Goal: Task Accomplishment & Management: Use online tool/utility

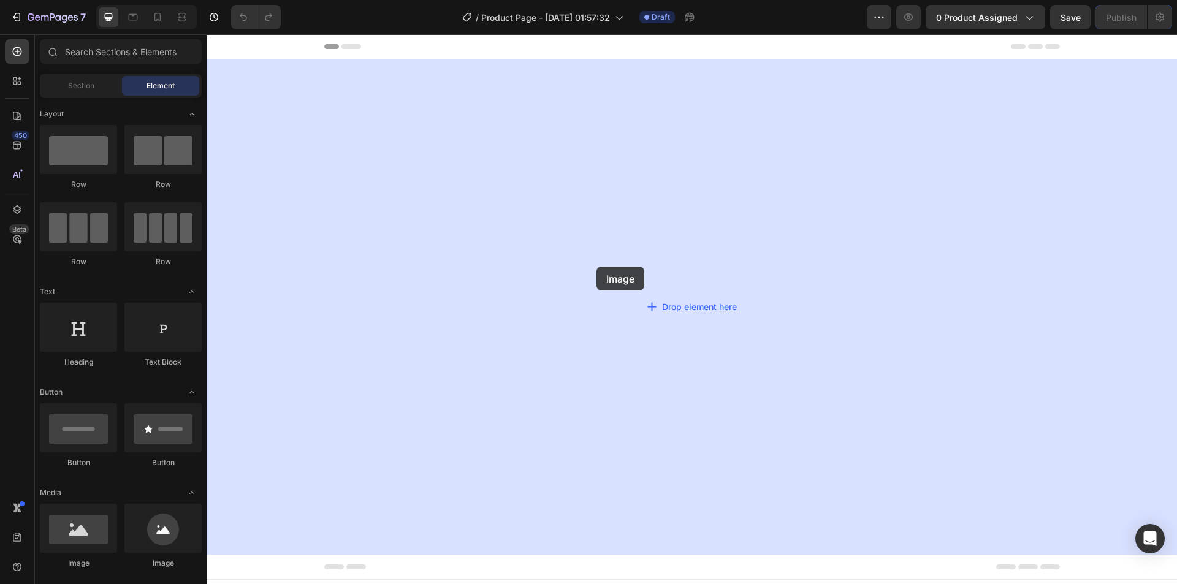
drag, startPoint x: 285, startPoint y: 574, endPoint x: 671, endPoint y: 265, distance: 494.2
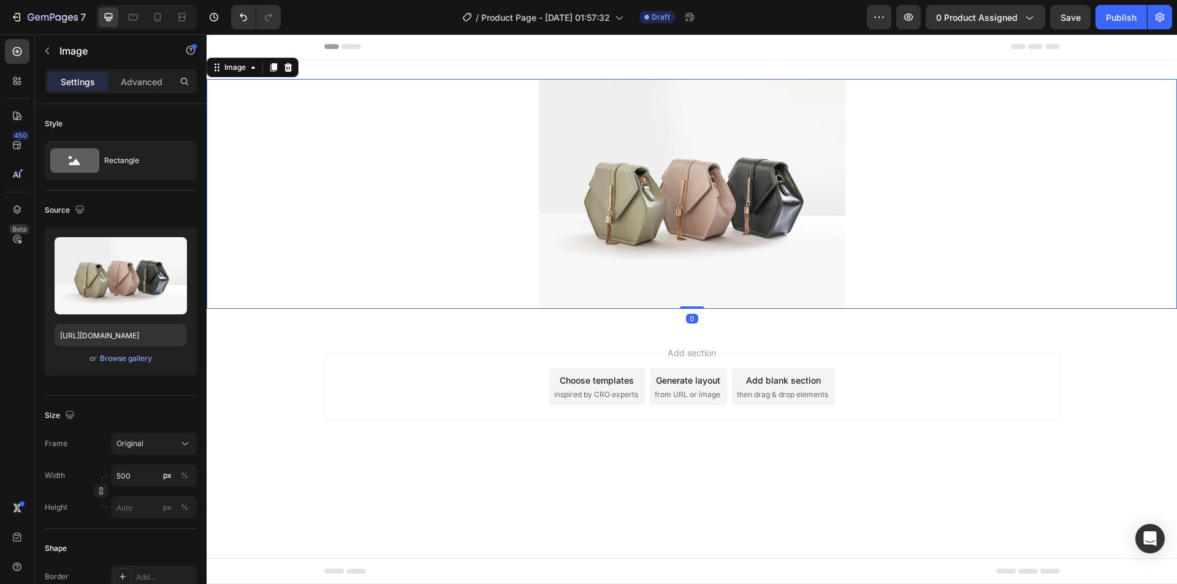
click at [687, 198] on img at bounding box center [692, 194] width 306 height 230
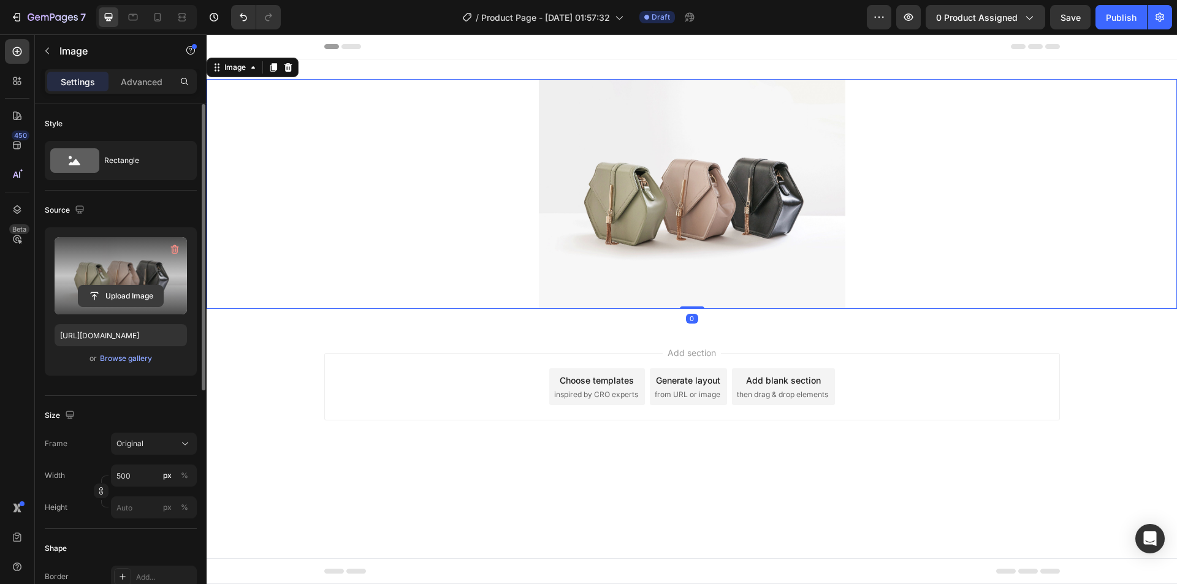
click at [122, 289] on input "file" at bounding box center [120, 296] width 85 height 21
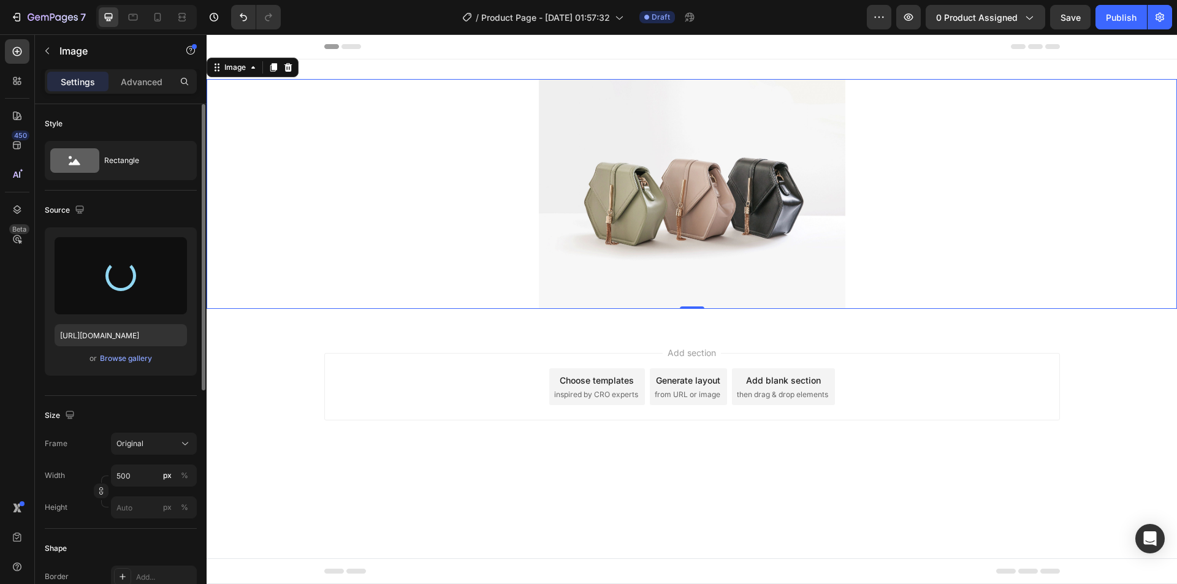
type input "[URL][DOMAIN_NAME]"
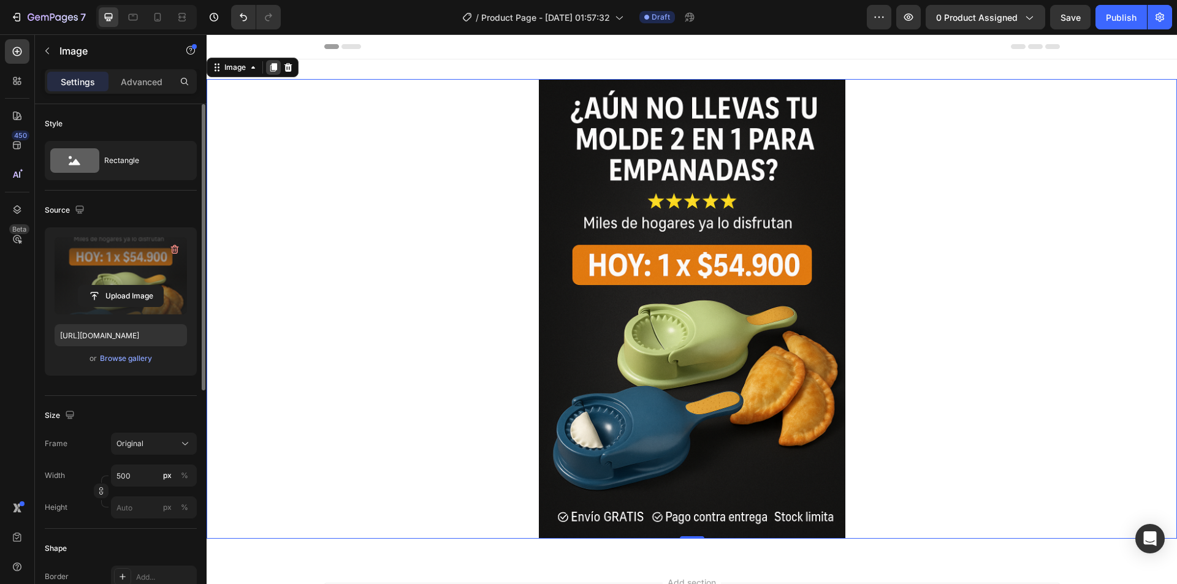
click at [269, 66] on icon at bounding box center [273, 68] width 10 height 10
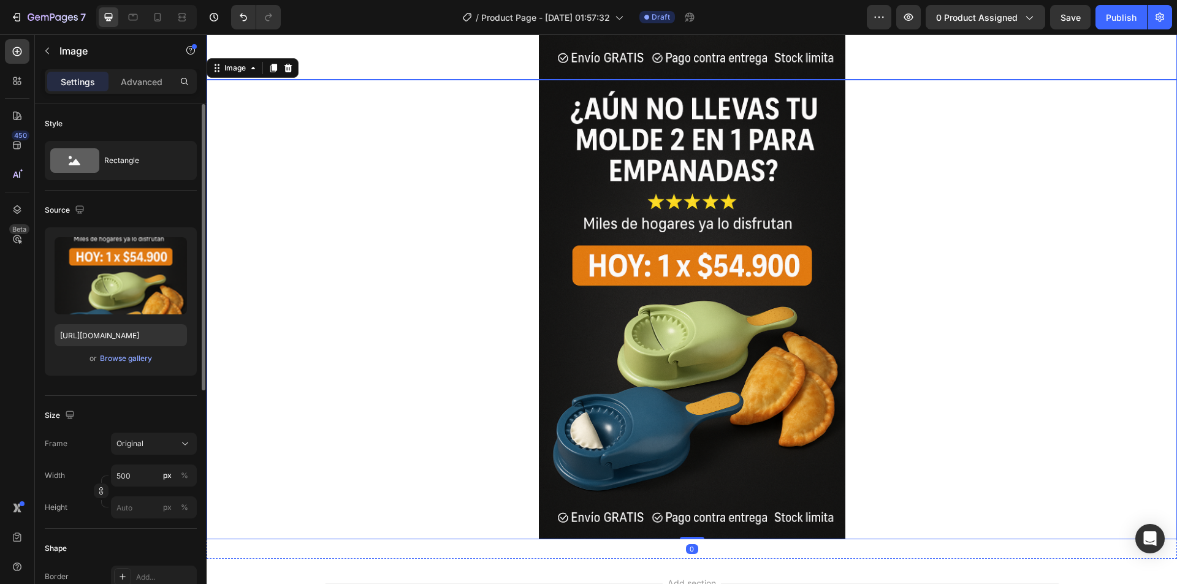
scroll to position [462, 0]
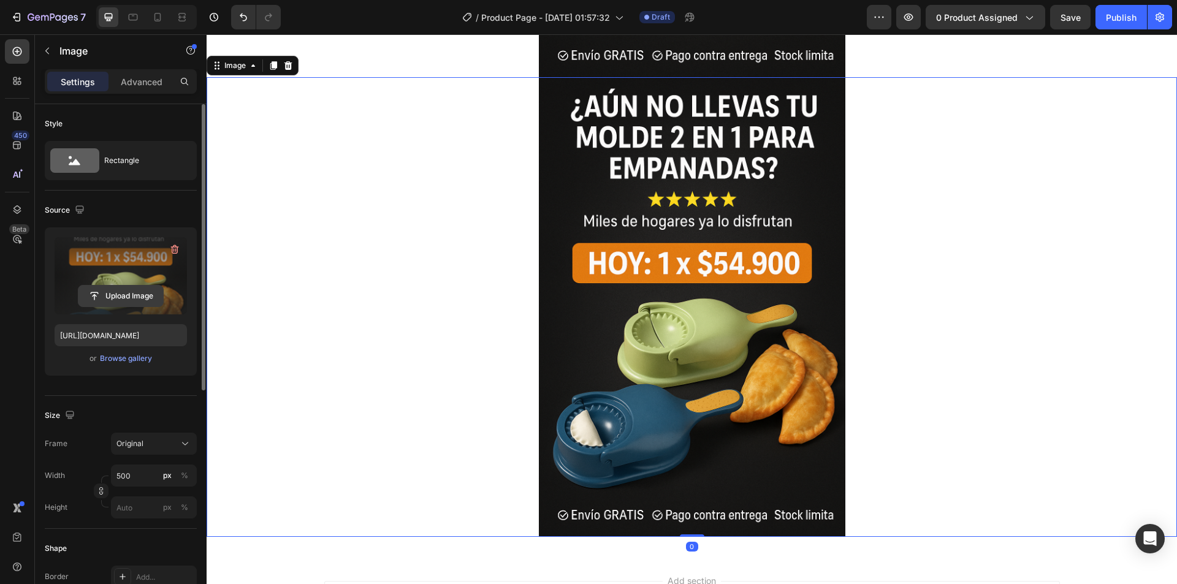
click at [131, 287] on input "file" at bounding box center [120, 296] width 85 height 21
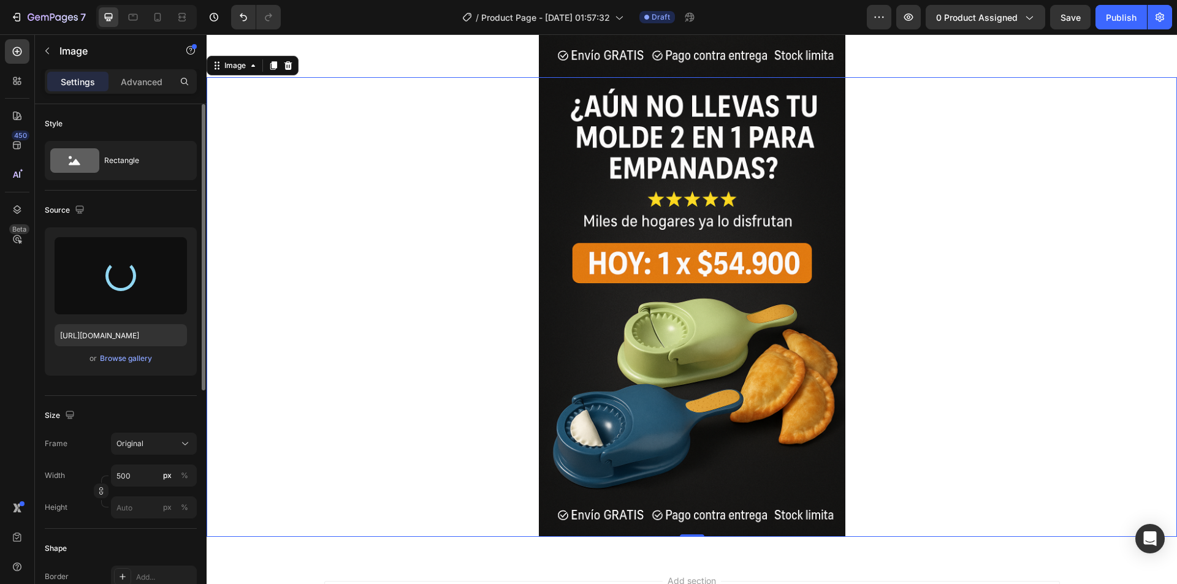
type input "[URL][DOMAIN_NAME]"
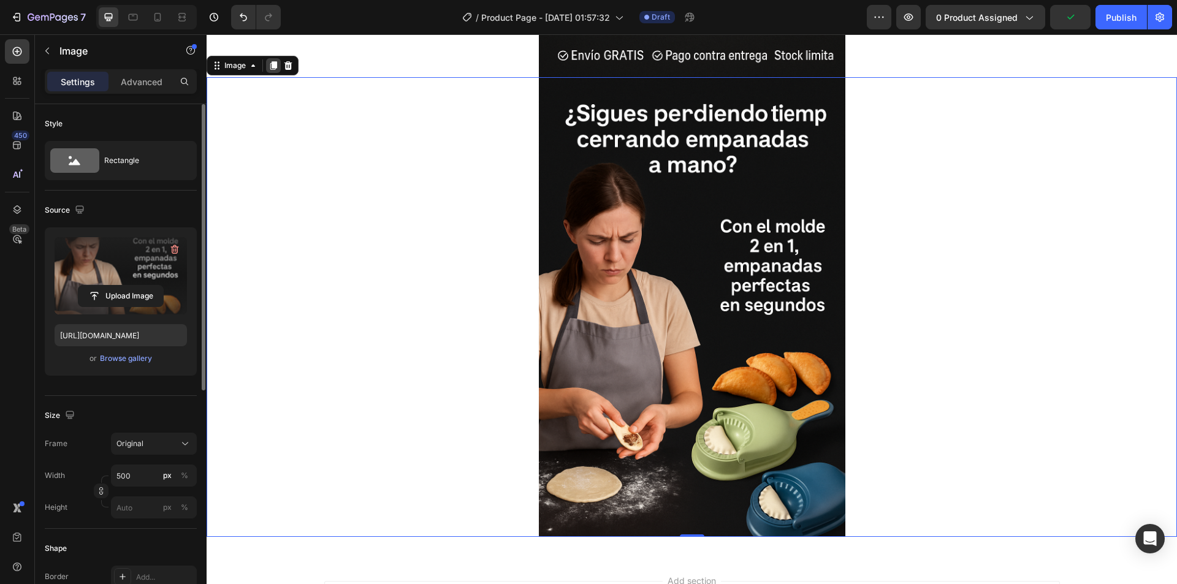
click at [275, 67] on icon at bounding box center [273, 65] width 7 height 9
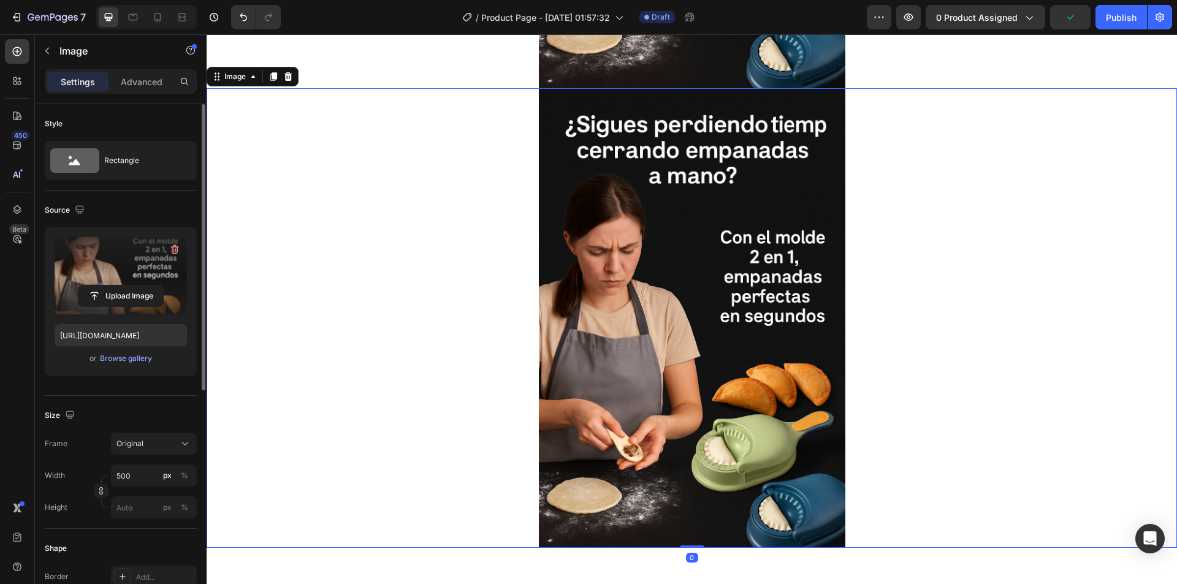
scroll to position [921, 0]
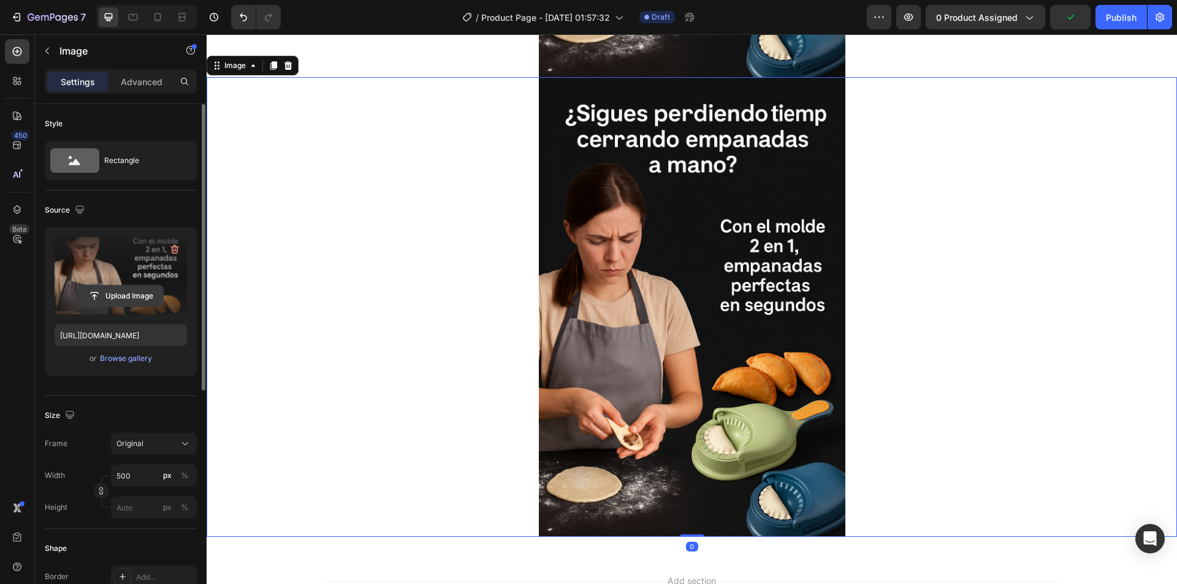
click at [101, 287] on input "file" at bounding box center [120, 296] width 85 height 21
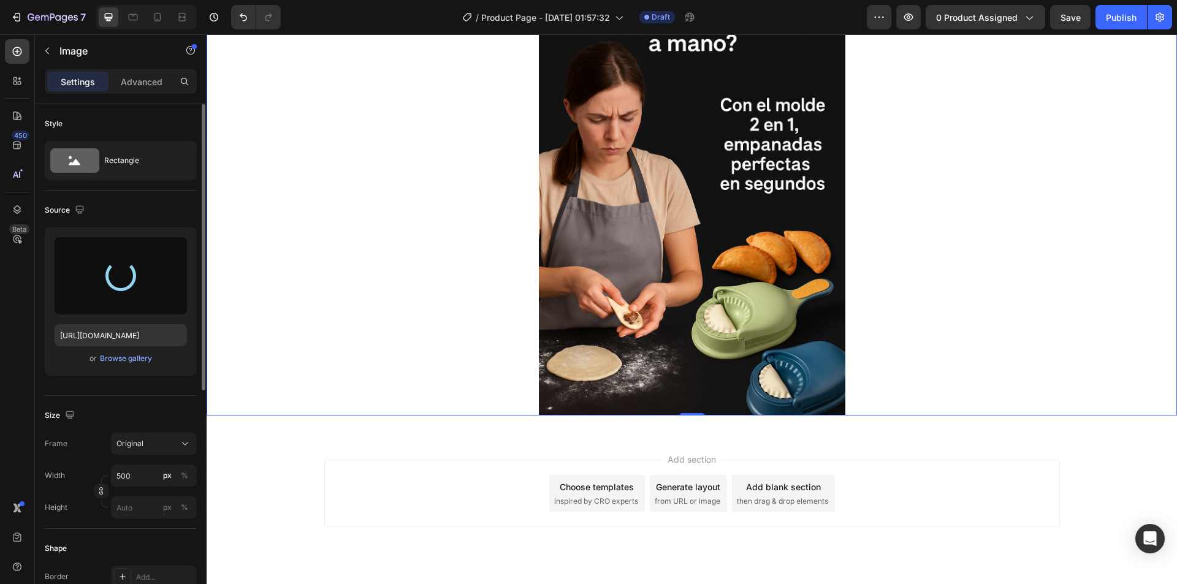
scroll to position [1044, 0]
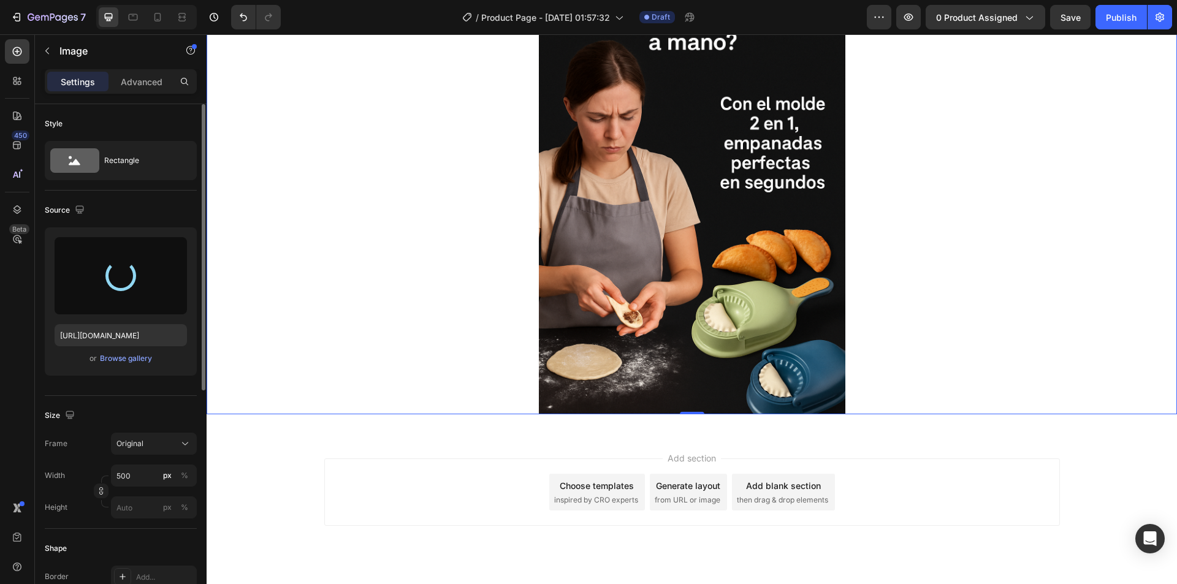
type input "[URL][DOMAIN_NAME]"
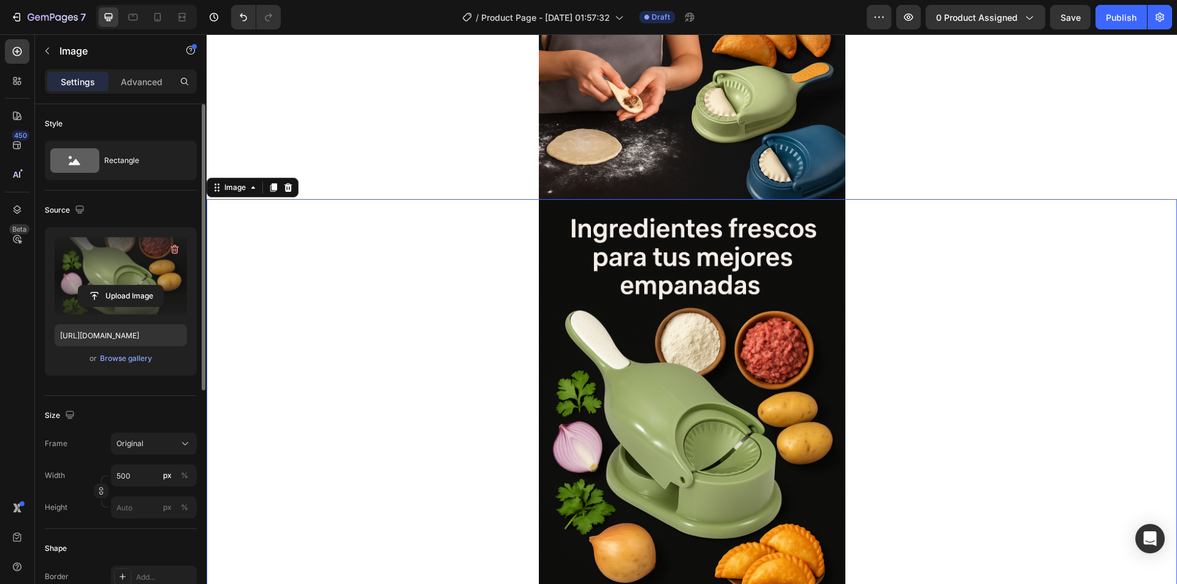
scroll to position [799, 0]
drag, startPoint x: 268, startPoint y: 184, endPoint x: 374, endPoint y: 205, distance: 107.6
click at [268, 183] on icon at bounding box center [273, 188] width 10 height 10
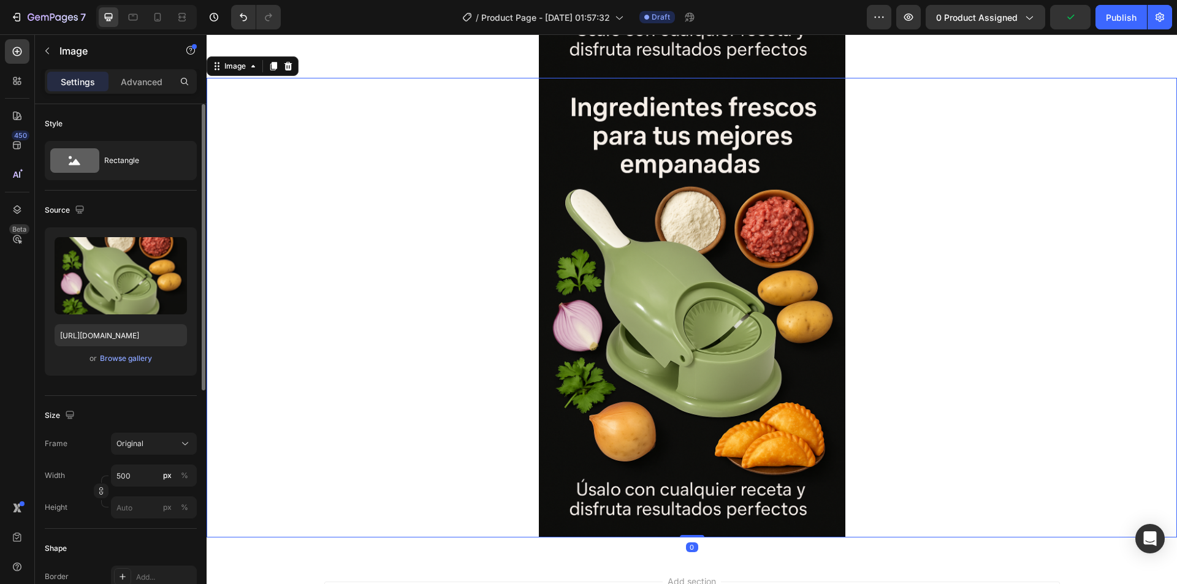
scroll to position [1381, 0]
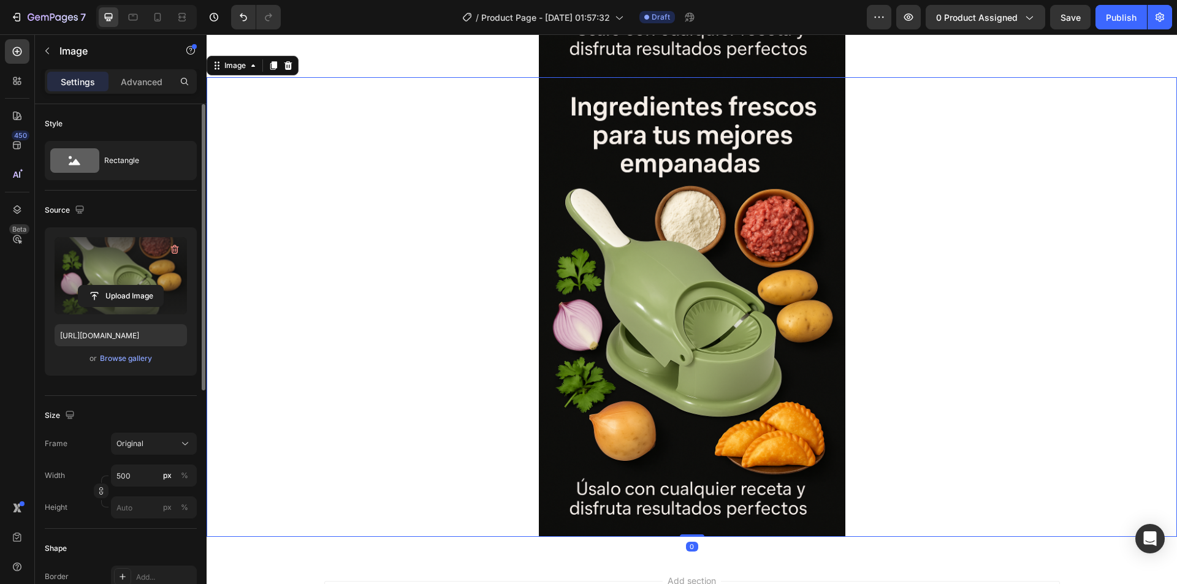
click at [101, 281] on label at bounding box center [121, 275] width 132 height 77
click at [101, 286] on input "file" at bounding box center [120, 296] width 85 height 21
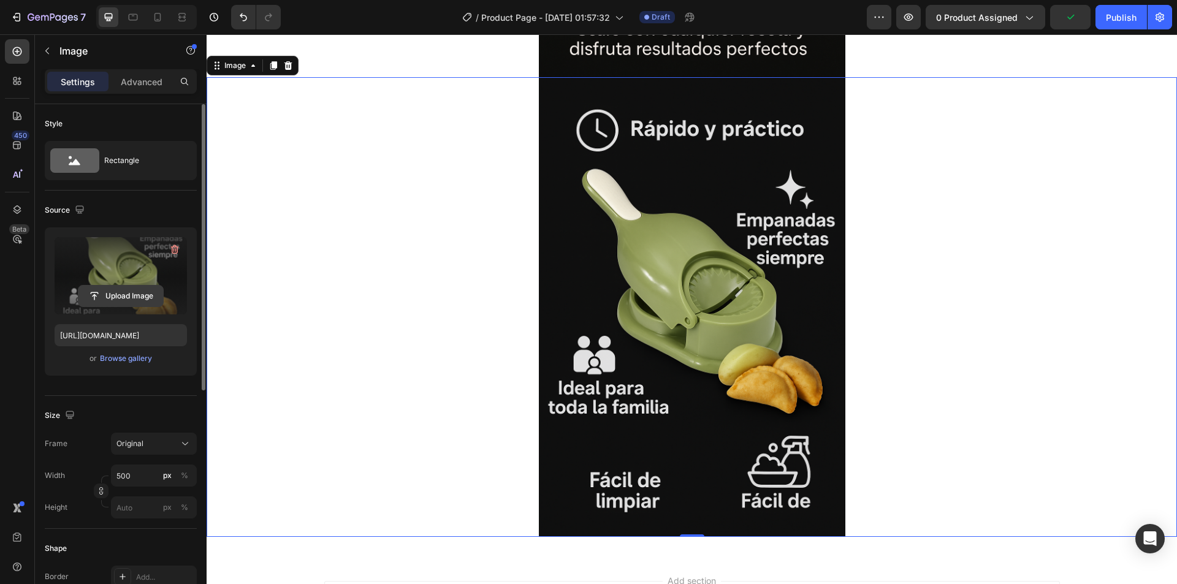
click at [128, 295] on input "file" at bounding box center [120, 296] width 85 height 21
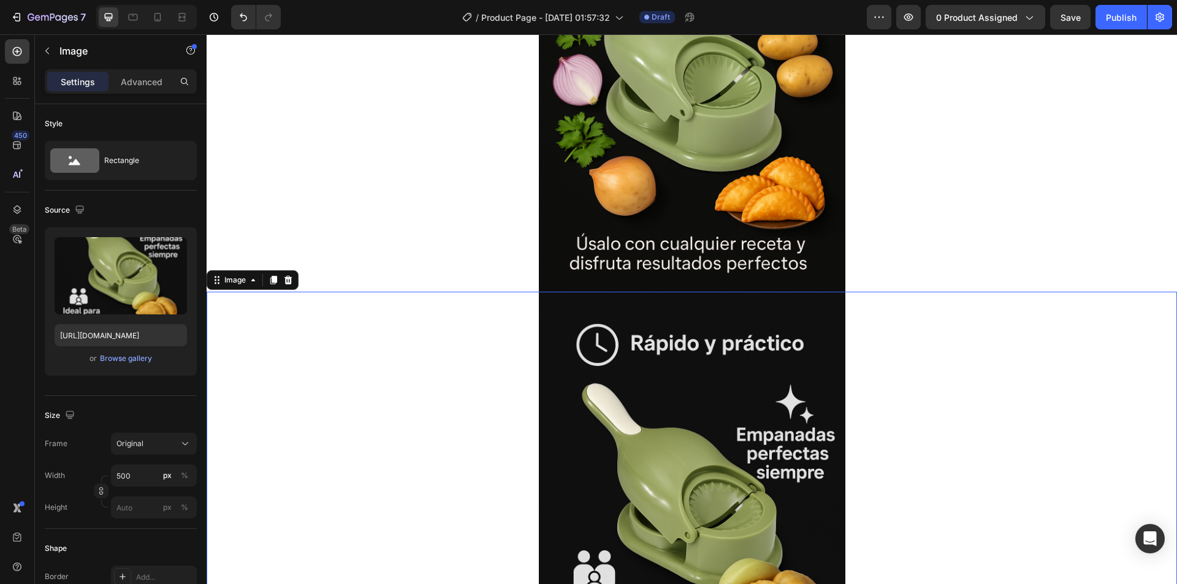
scroll to position [1320, 0]
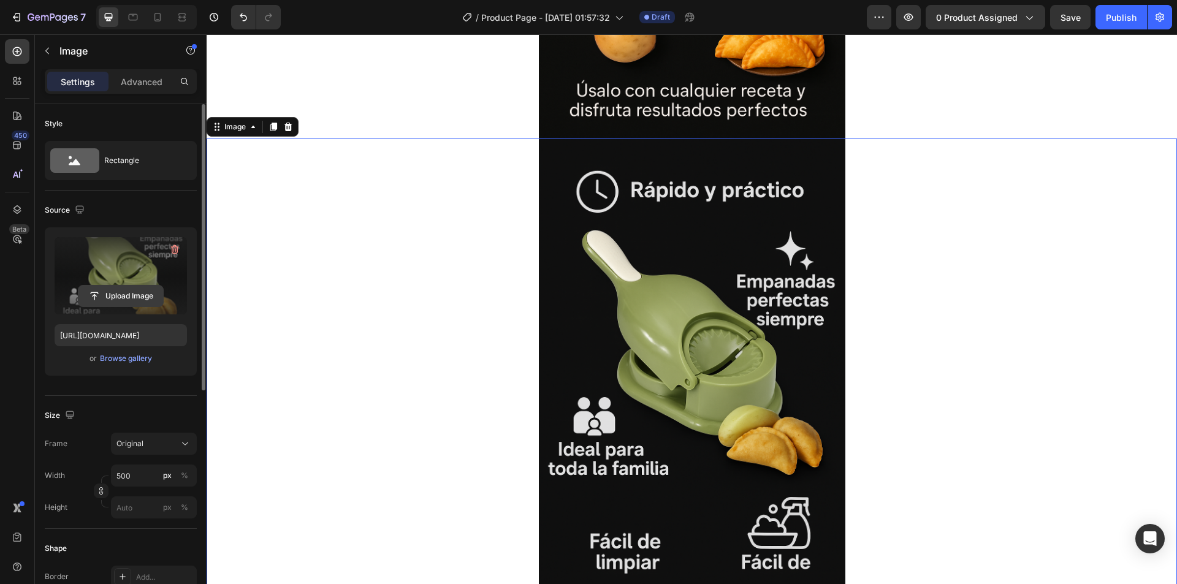
click at [130, 287] on input "file" at bounding box center [120, 296] width 85 height 21
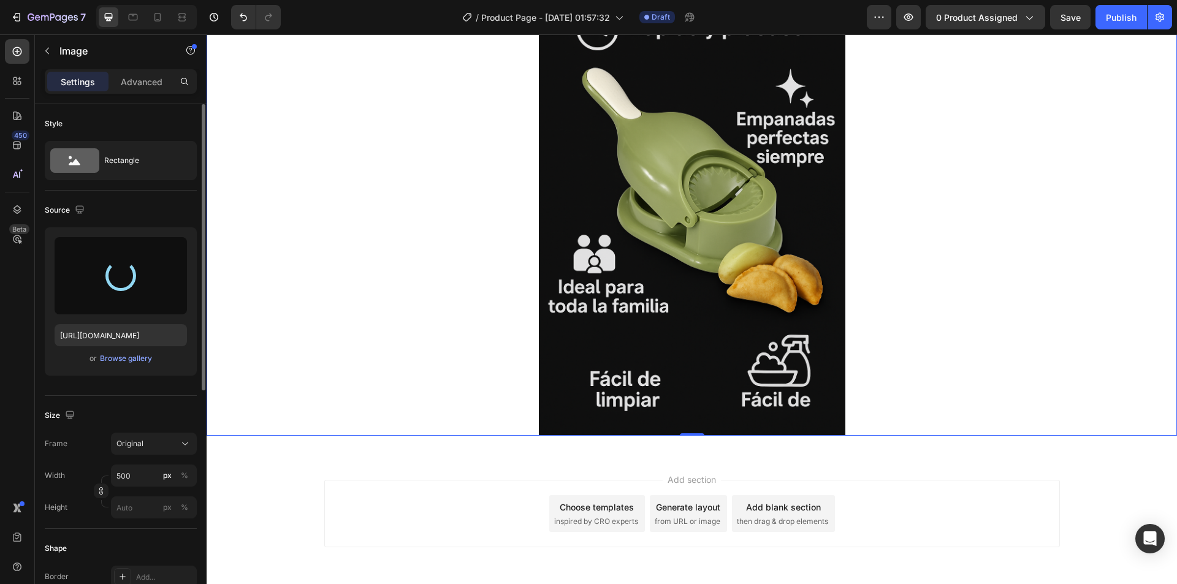
scroll to position [1407, 0]
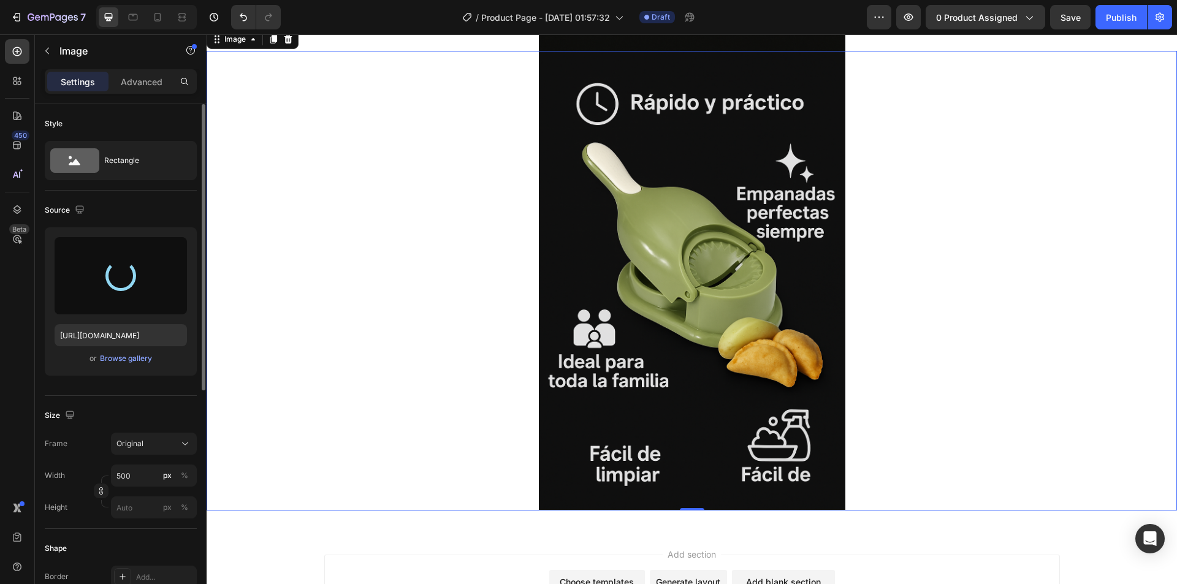
type input "[URL][DOMAIN_NAME]"
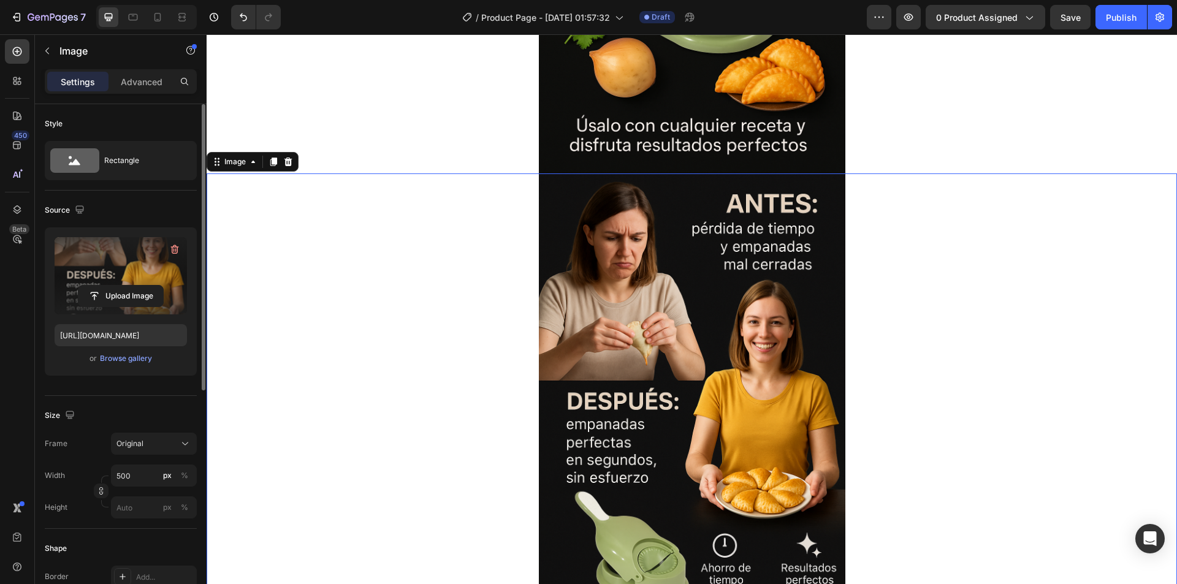
drag, startPoint x: 271, startPoint y: 162, endPoint x: 290, endPoint y: 183, distance: 28.2
click at [272, 162] on icon at bounding box center [273, 162] width 10 height 10
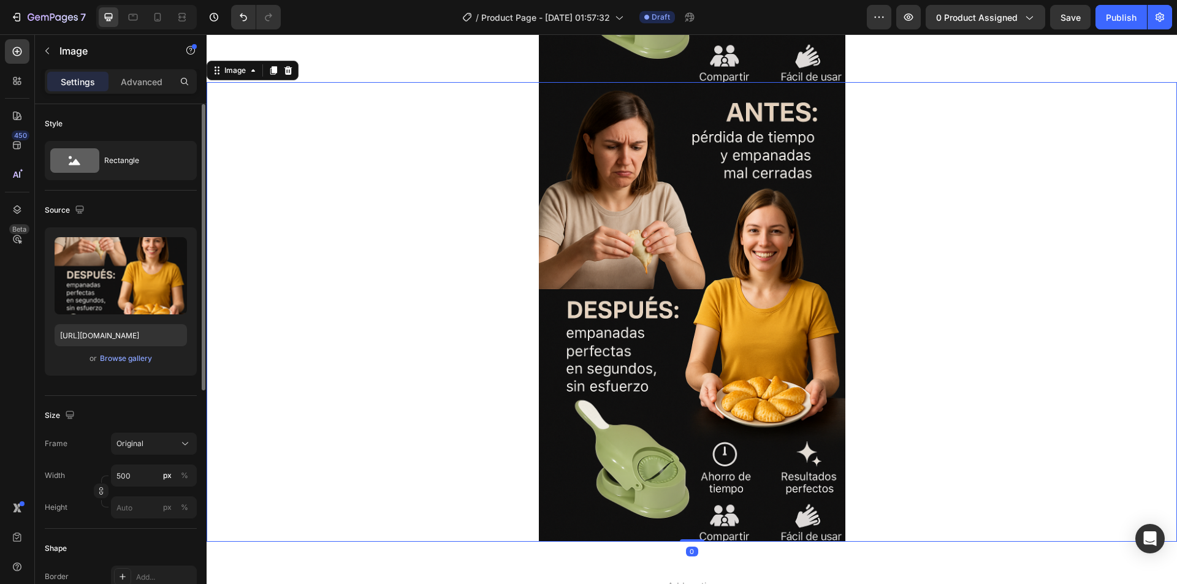
scroll to position [1841, 0]
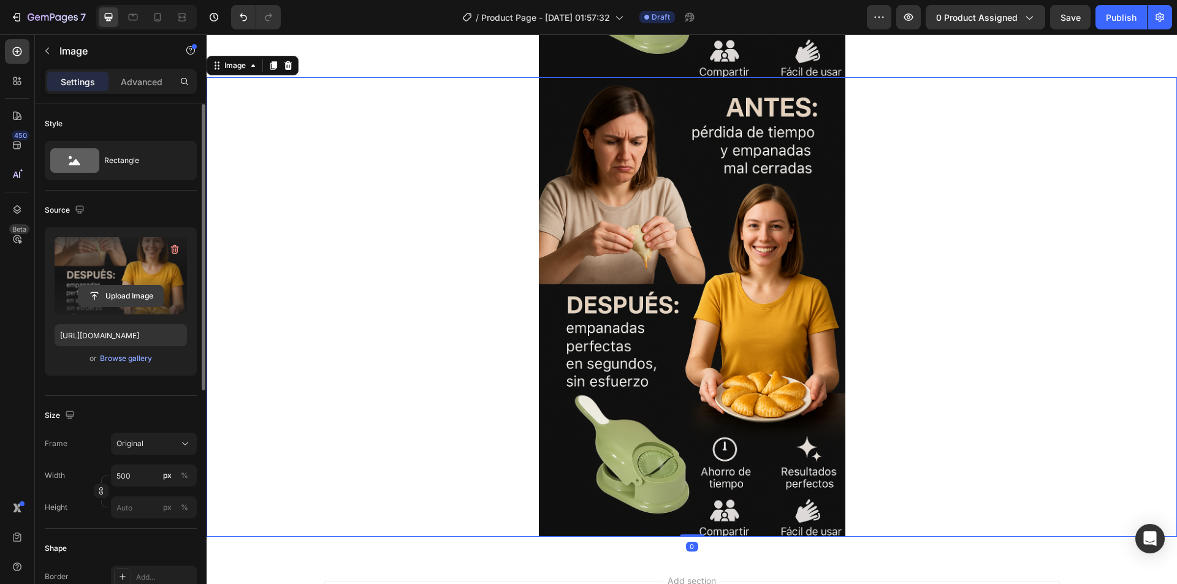
click at [110, 296] on input "file" at bounding box center [120, 296] width 85 height 21
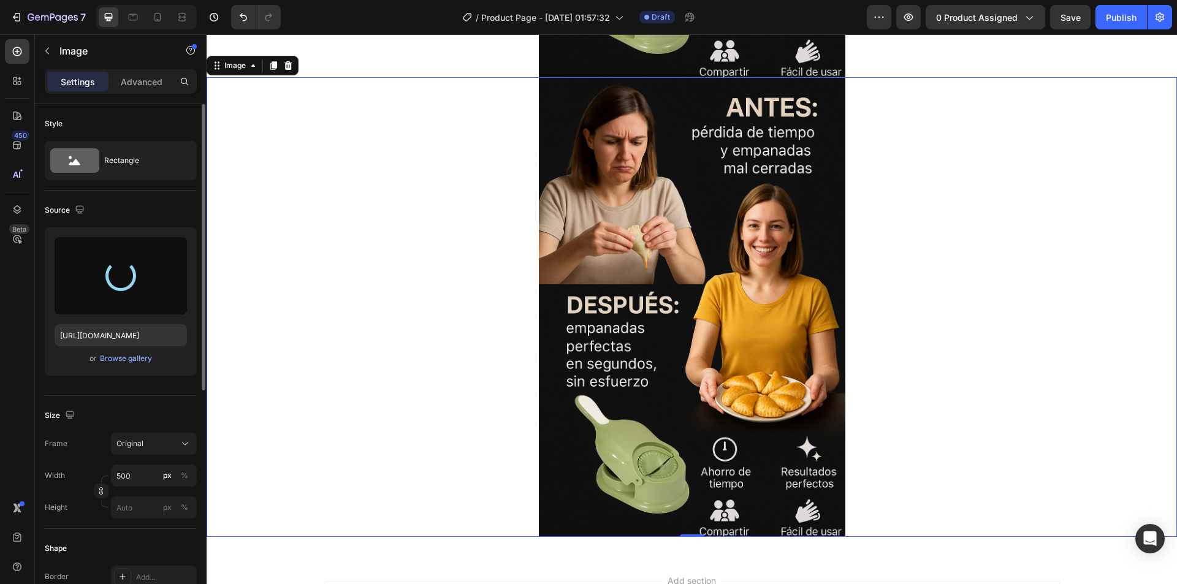
type input "[URL][DOMAIN_NAME]"
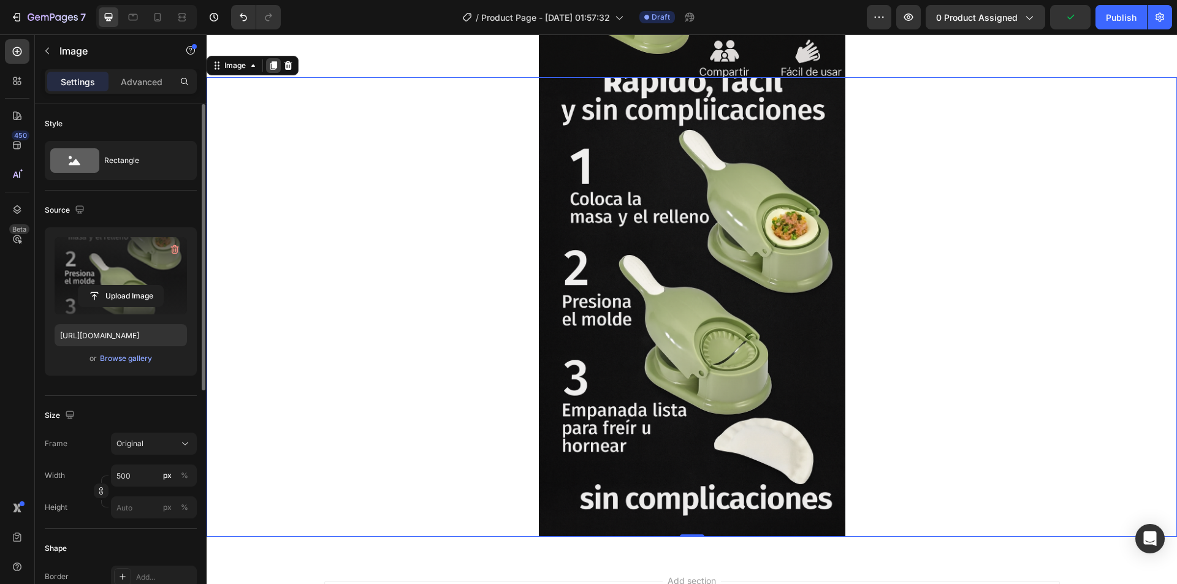
click at [279, 68] on div at bounding box center [273, 65] width 15 height 15
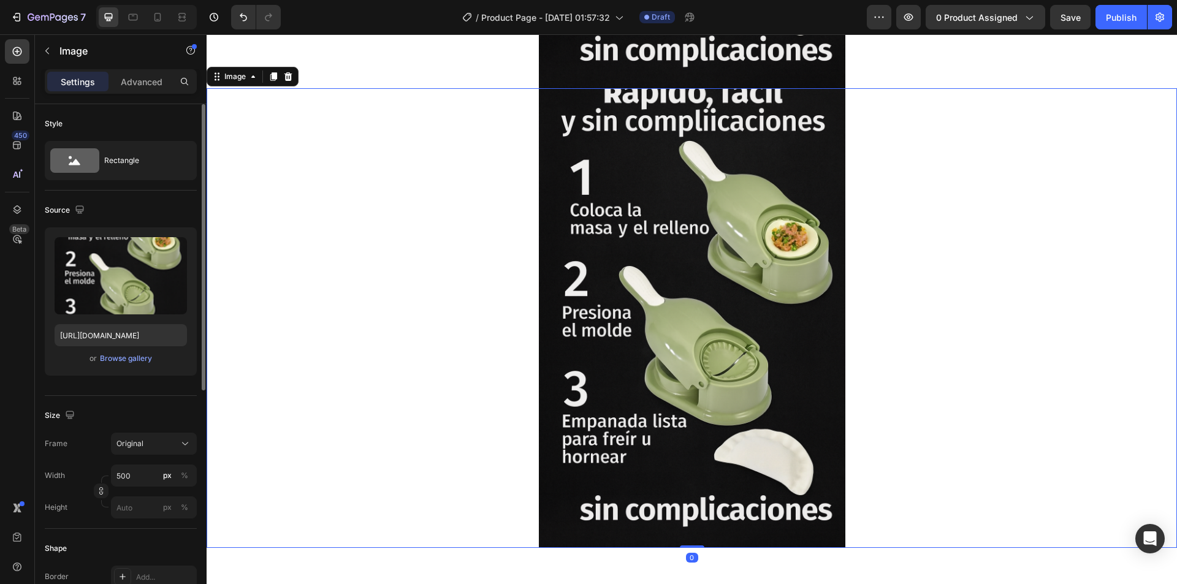
scroll to position [2301, 0]
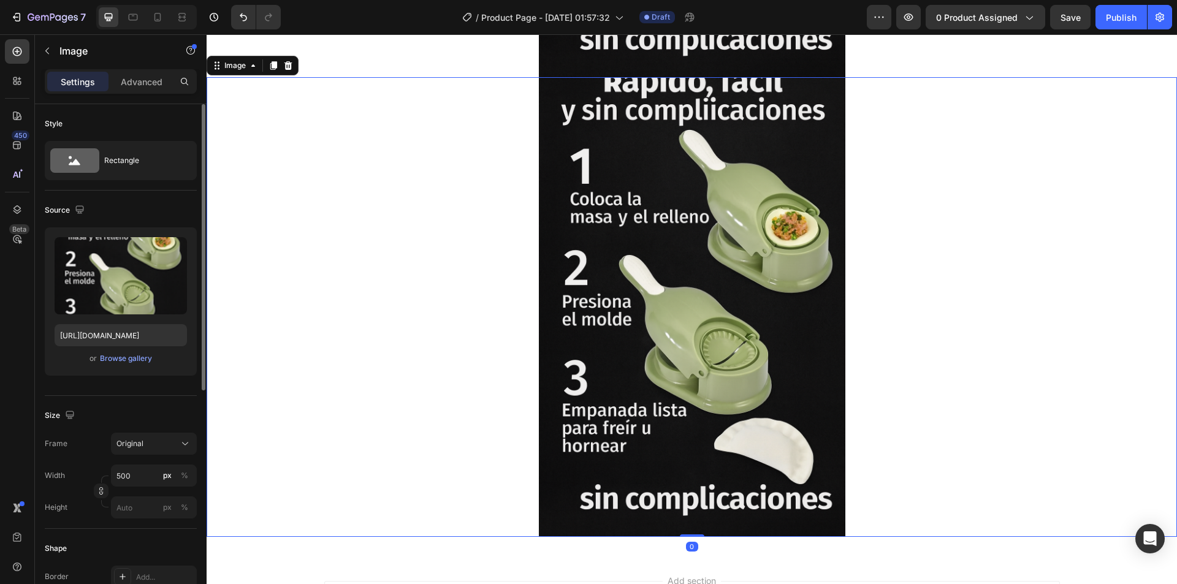
drag, startPoint x: 669, startPoint y: 294, endPoint x: 651, endPoint y: 293, distance: 17.8
click at [669, 292] on img at bounding box center [692, 307] width 306 height 460
click at [130, 276] on label at bounding box center [121, 275] width 132 height 77
click at [130, 286] on input "file" at bounding box center [120, 296] width 85 height 21
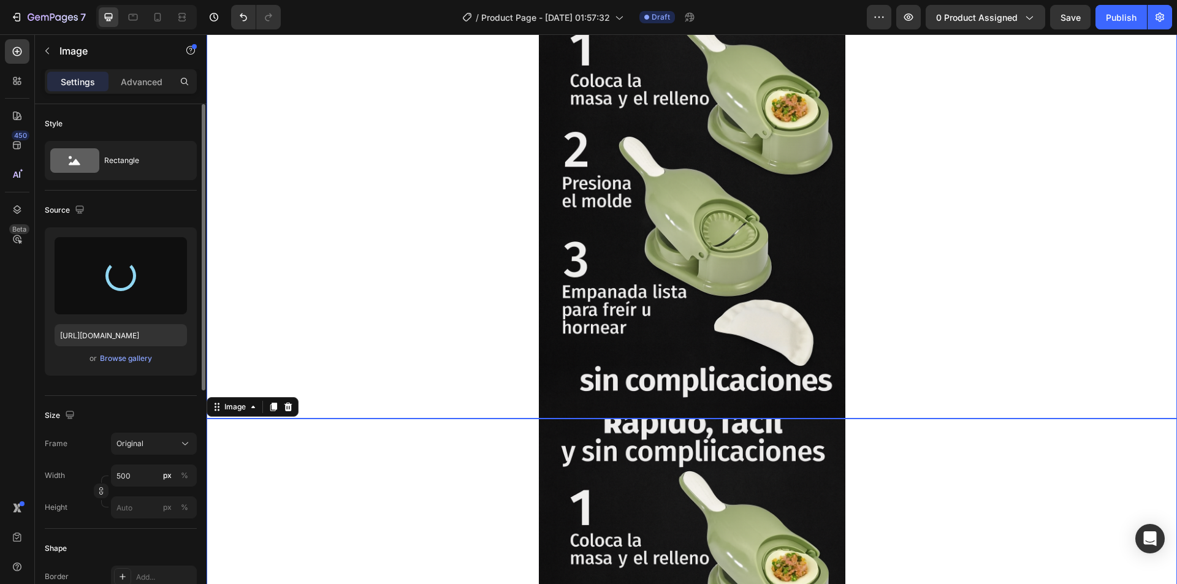
scroll to position [2178, 0]
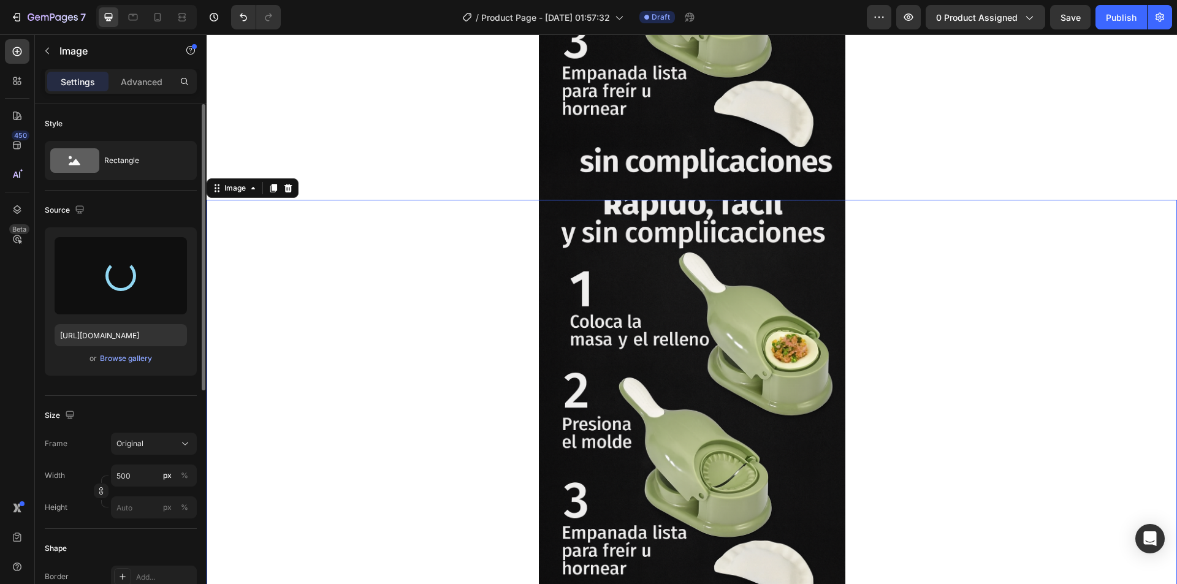
type input "[URL][DOMAIN_NAME]"
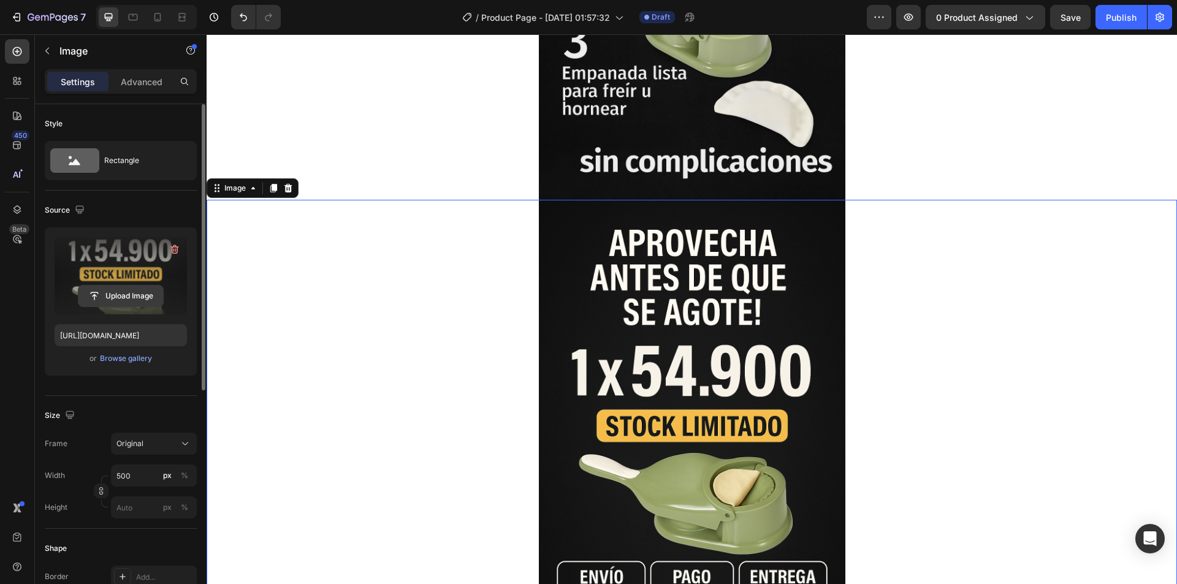
click at [129, 287] on input "file" at bounding box center [120, 296] width 85 height 21
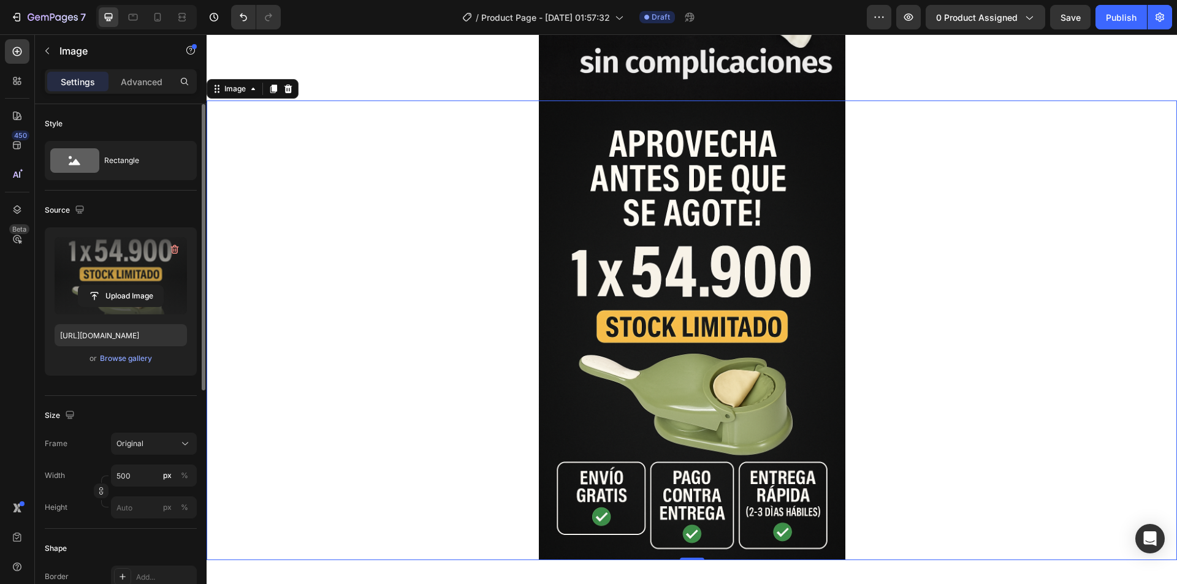
scroll to position [2301, 0]
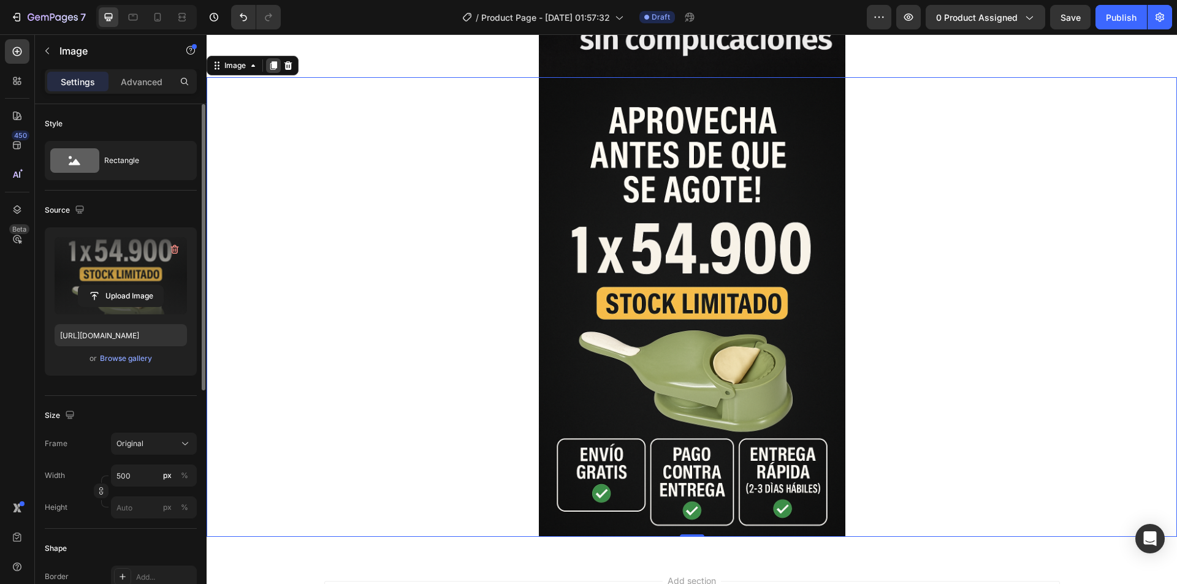
click at [270, 61] on icon at bounding box center [273, 66] width 10 height 10
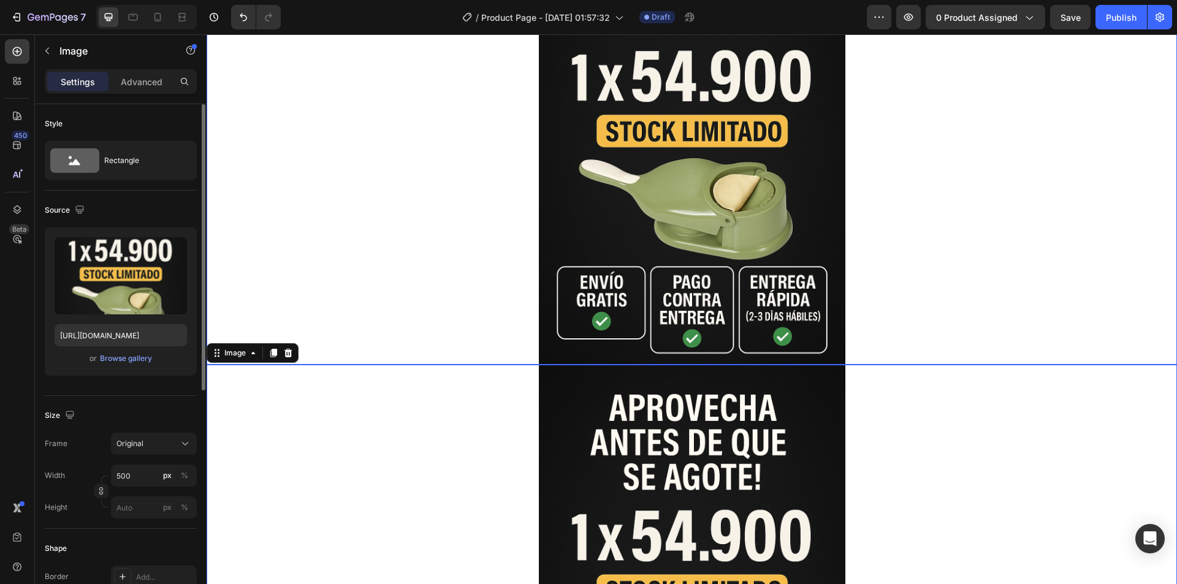
scroll to position [2583, 0]
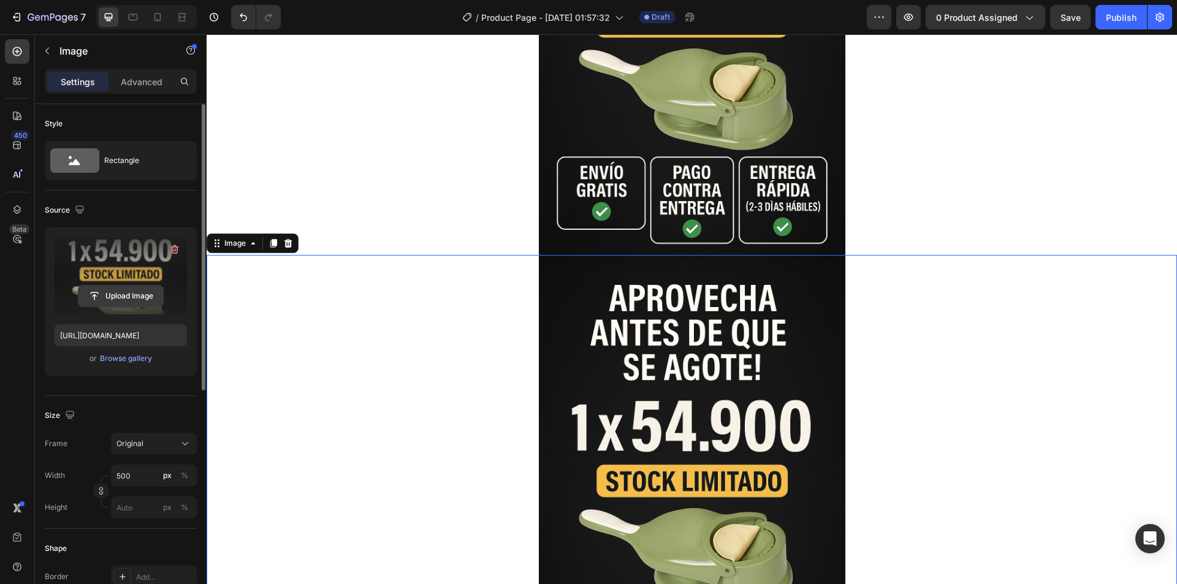
click at [110, 295] on input "file" at bounding box center [120, 296] width 85 height 21
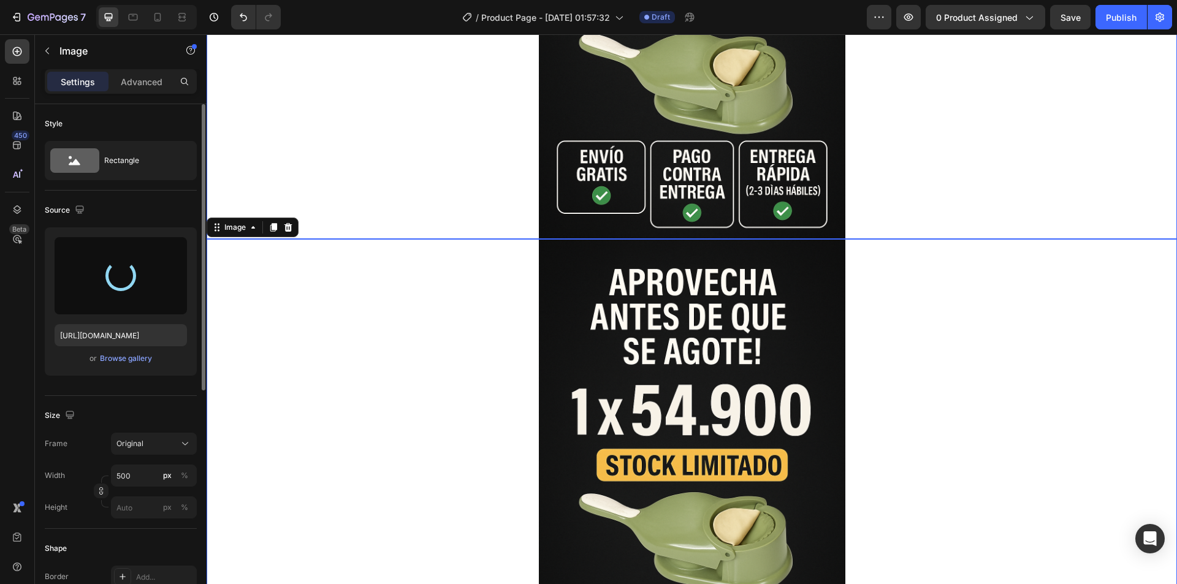
scroll to position [2766, 0]
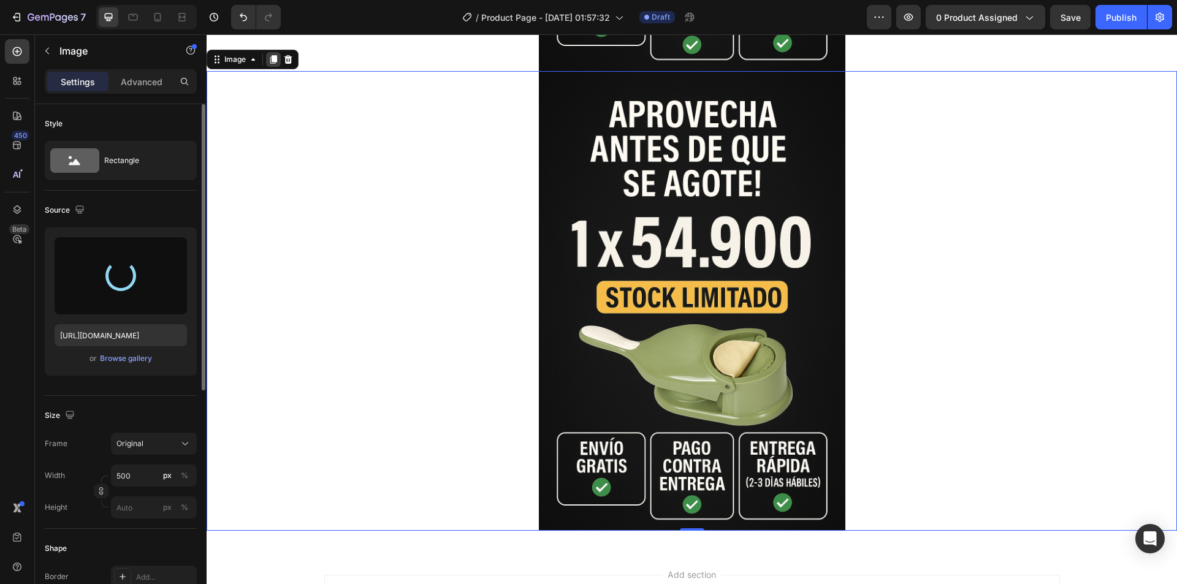
type input "[URL][DOMAIN_NAME]"
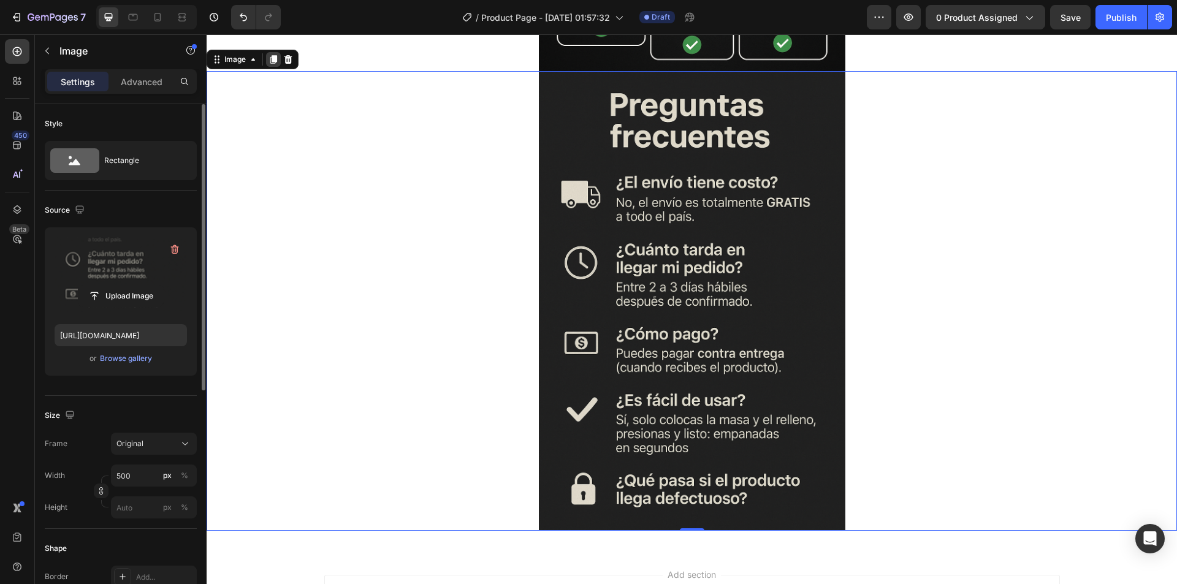
click at [270, 58] on icon at bounding box center [273, 60] width 10 height 10
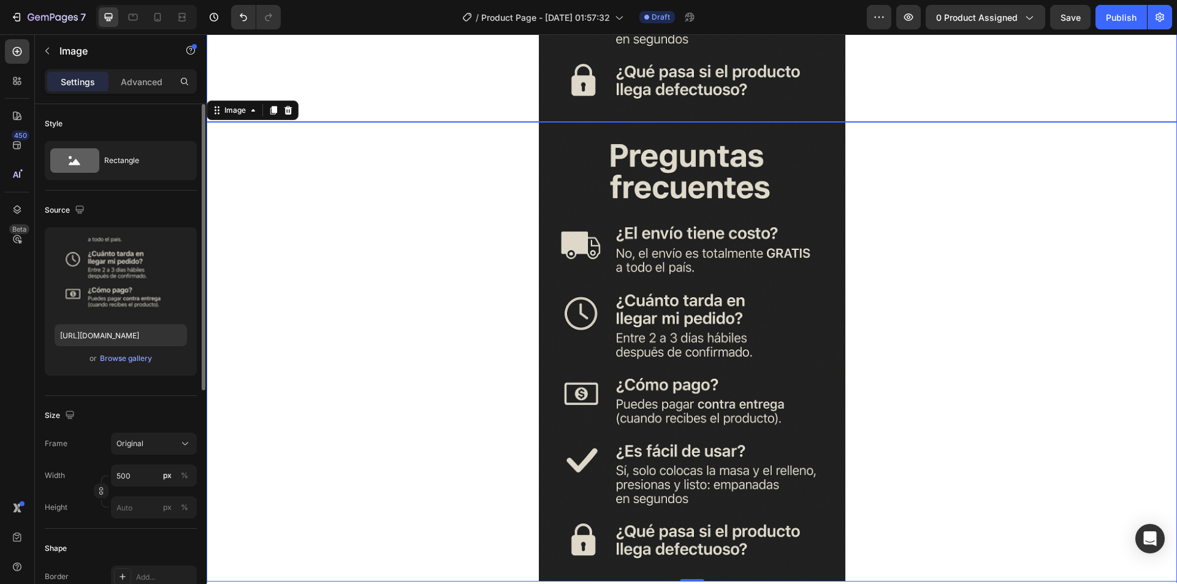
scroll to position [3220, 0]
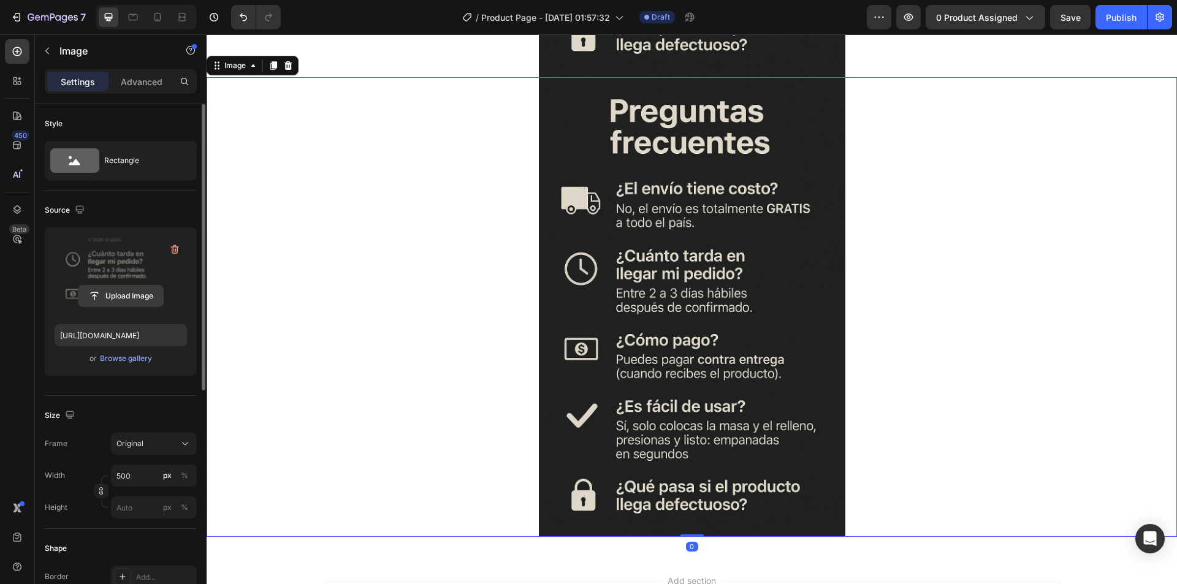
click at [104, 286] on input "file" at bounding box center [120, 296] width 85 height 21
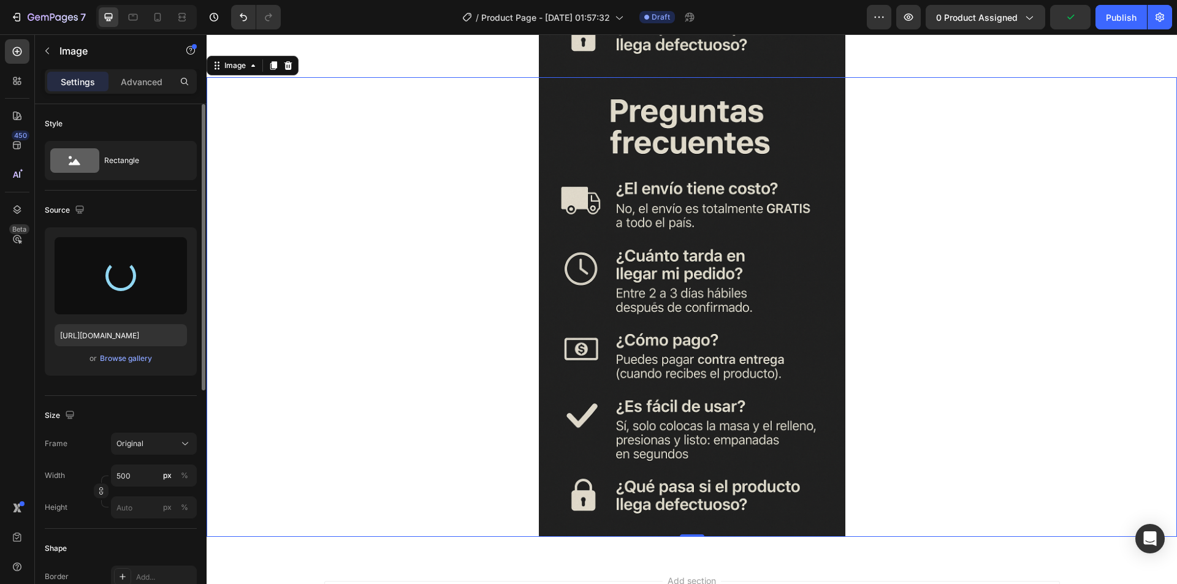
type input "[URL][DOMAIN_NAME]"
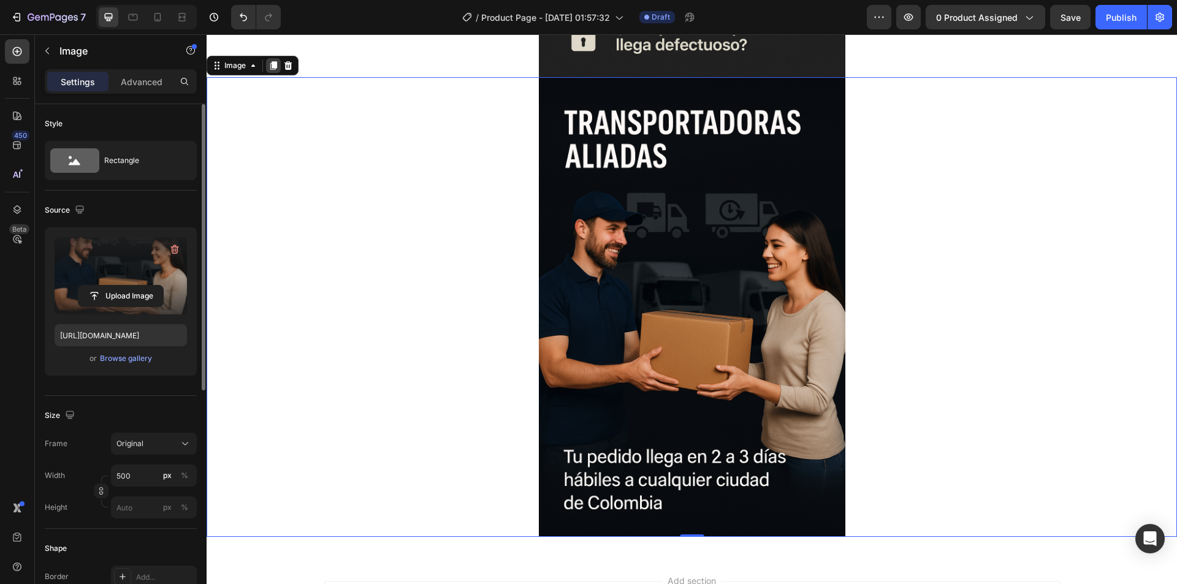
click at [275, 69] on icon at bounding box center [273, 66] width 10 height 10
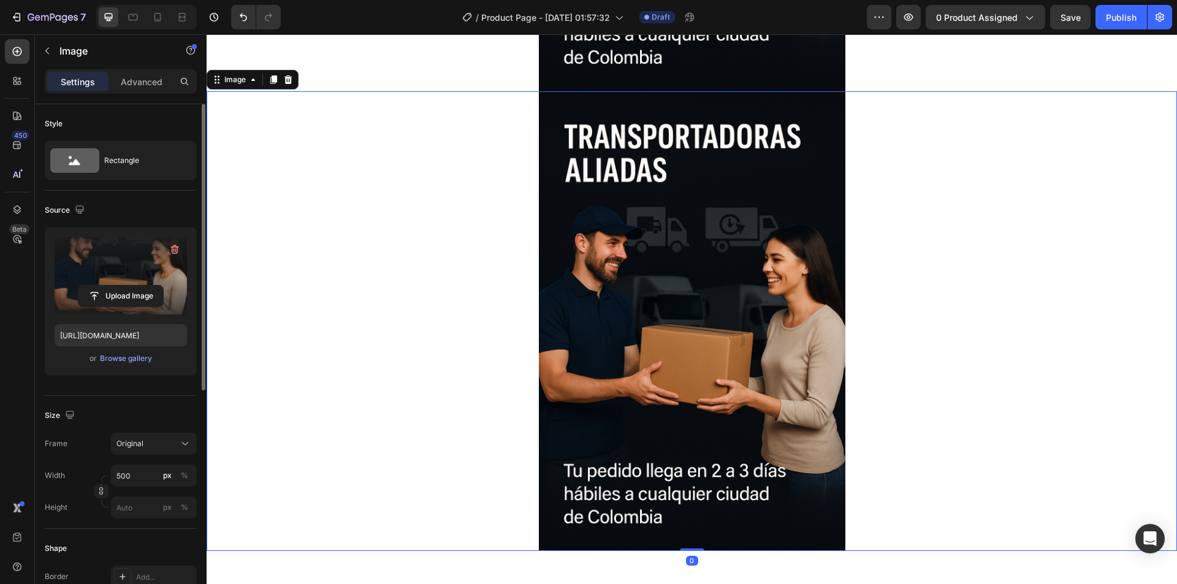
scroll to position [3680, 0]
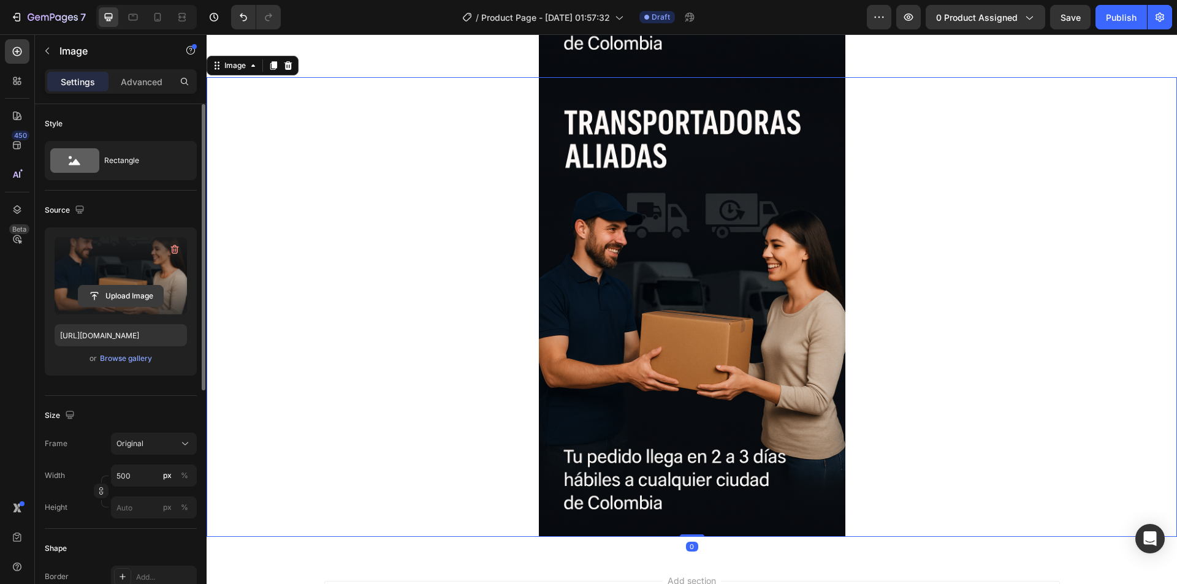
click at [130, 289] on input "file" at bounding box center [120, 296] width 85 height 21
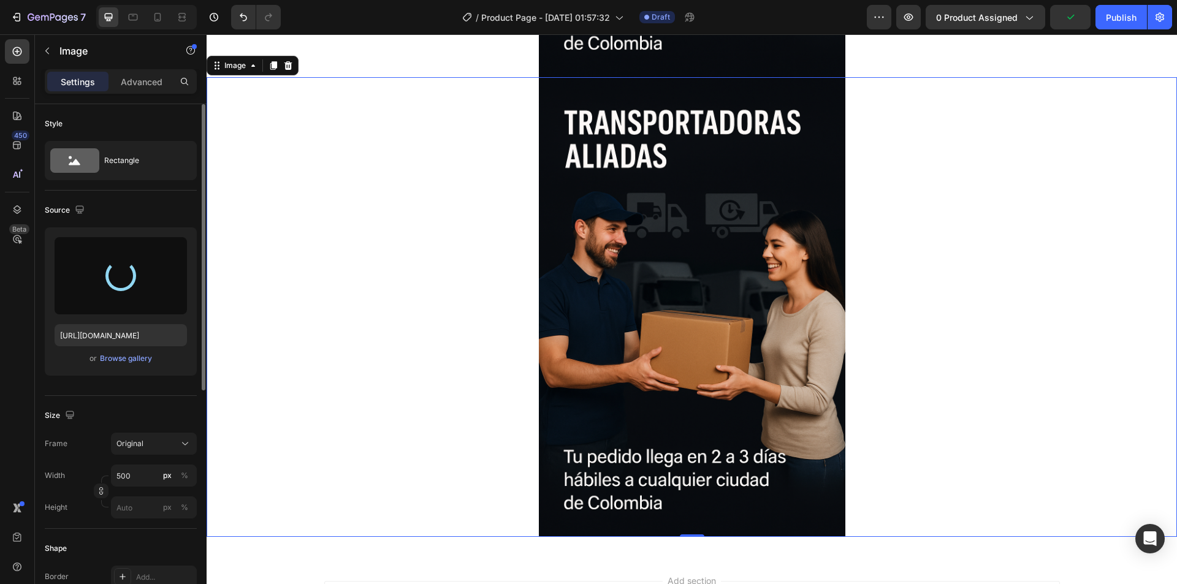
type input "[URL][DOMAIN_NAME]"
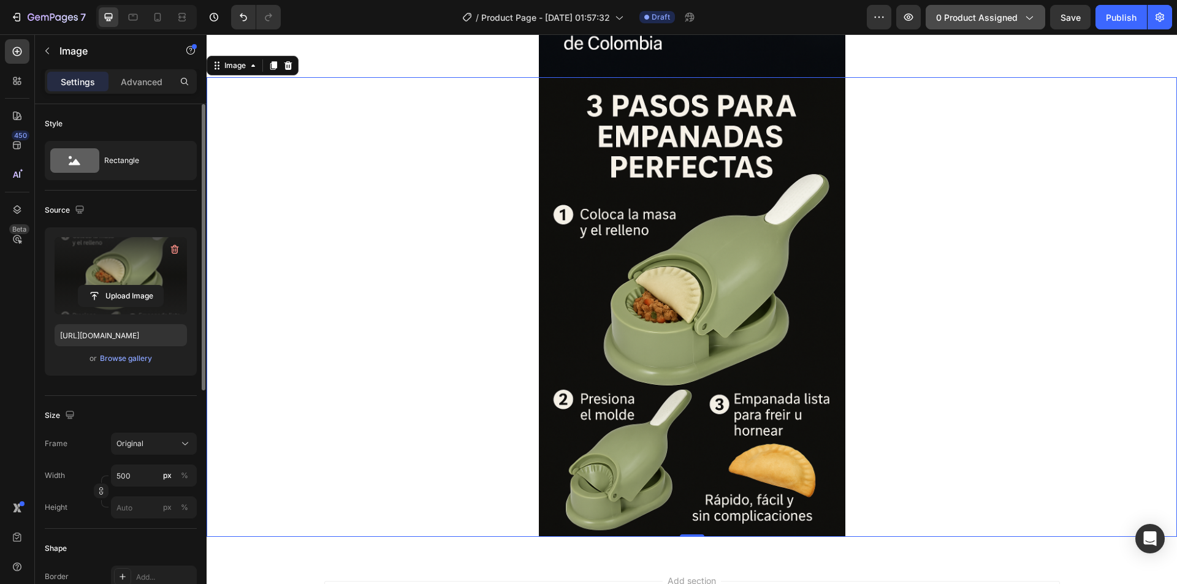
click at [996, 17] on span "0 product assigned" at bounding box center [977, 17] width 82 height 13
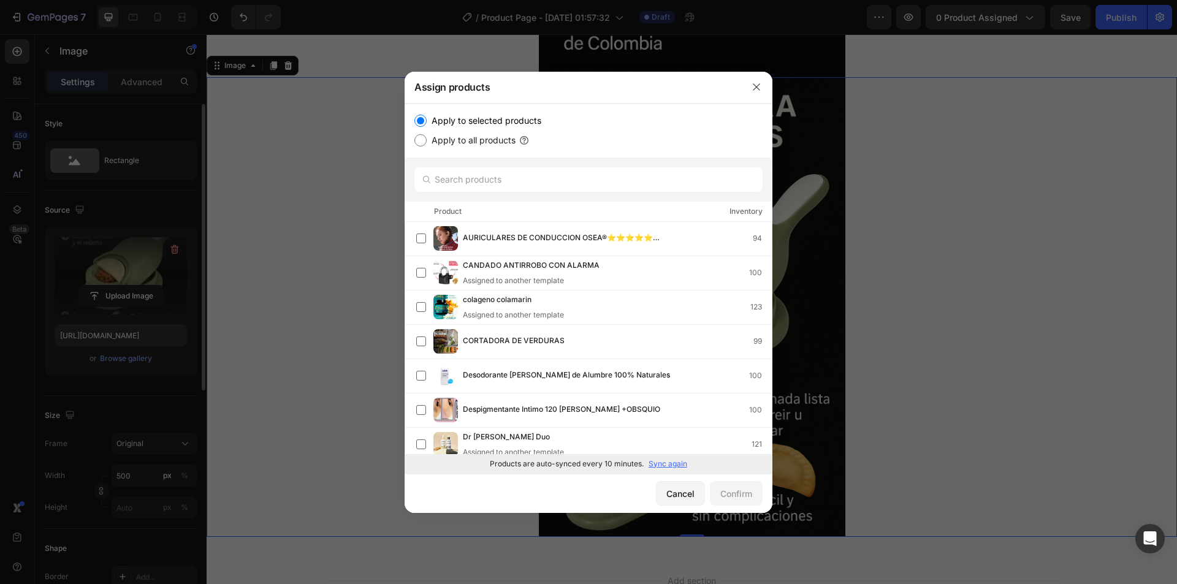
click at [661, 459] on p "Sync again" at bounding box center [668, 464] width 39 height 11
click at [517, 183] on input "text" at bounding box center [588, 179] width 348 height 25
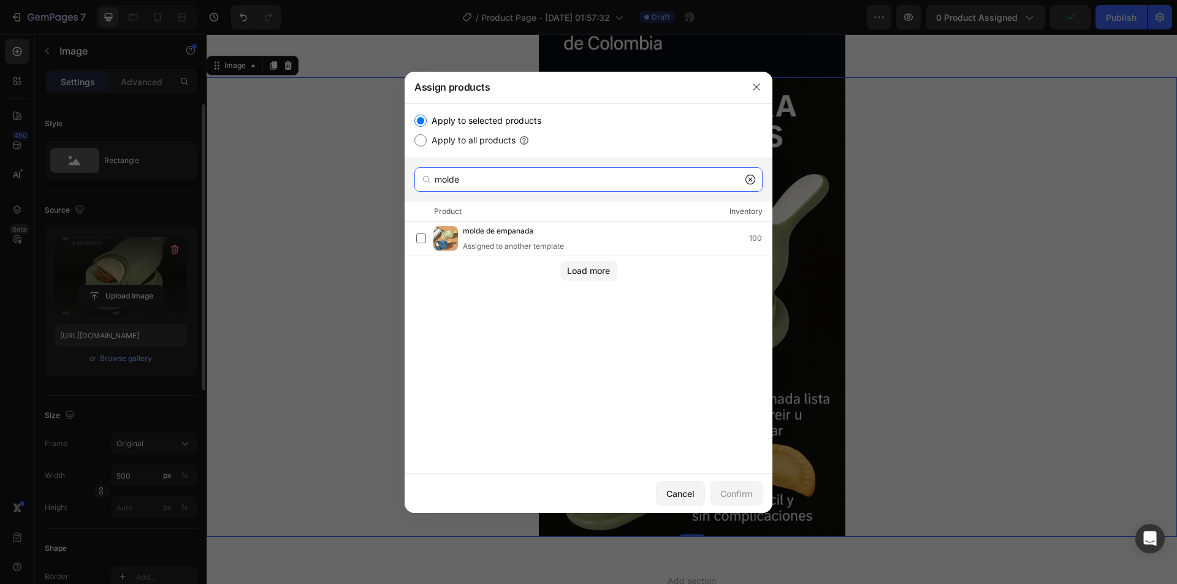
type input "molde"
click at [752, 181] on icon at bounding box center [750, 180] width 10 height 10
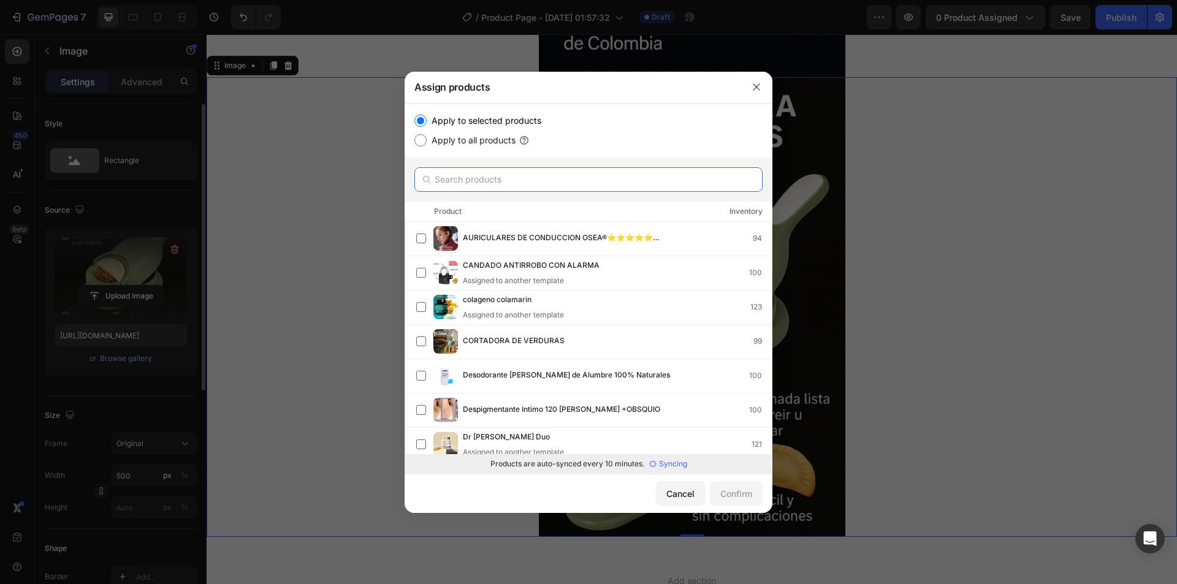
click at [474, 177] on input "text" at bounding box center [588, 179] width 348 height 25
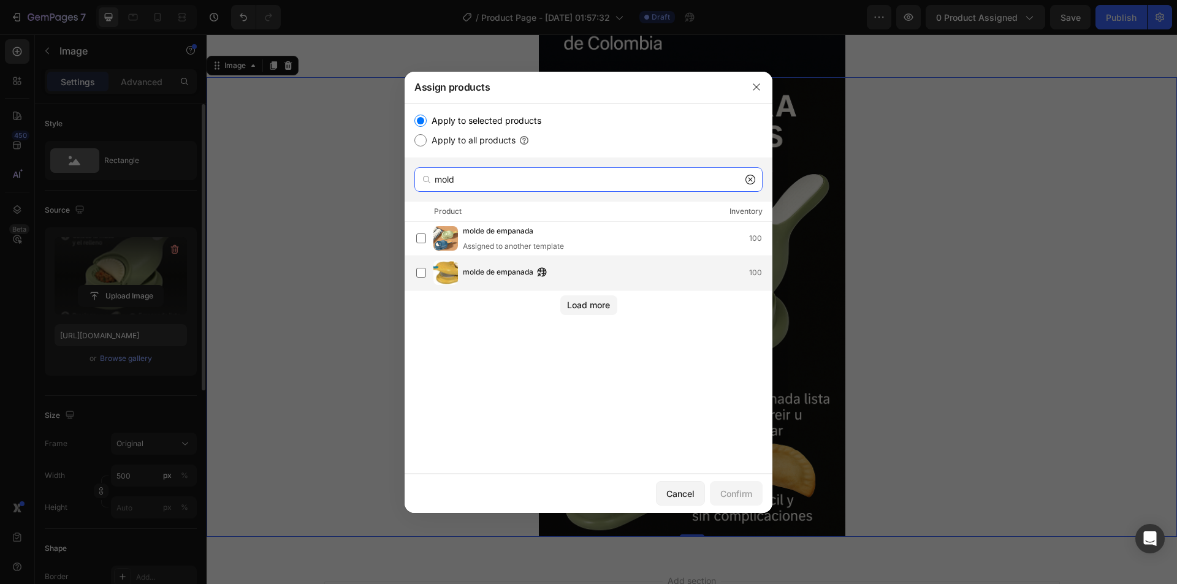
type input "mold"
drag, startPoint x: 454, startPoint y: 265, endPoint x: 462, endPoint y: 268, distance: 7.8
click at [454, 265] on img at bounding box center [445, 273] width 25 height 25
click at [600, 306] on div "Load more" at bounding box center [588, 305] width 43 height 13
click at [726, 498] on div "Confirm" at bounding box center [736, 493] width 32 height 13
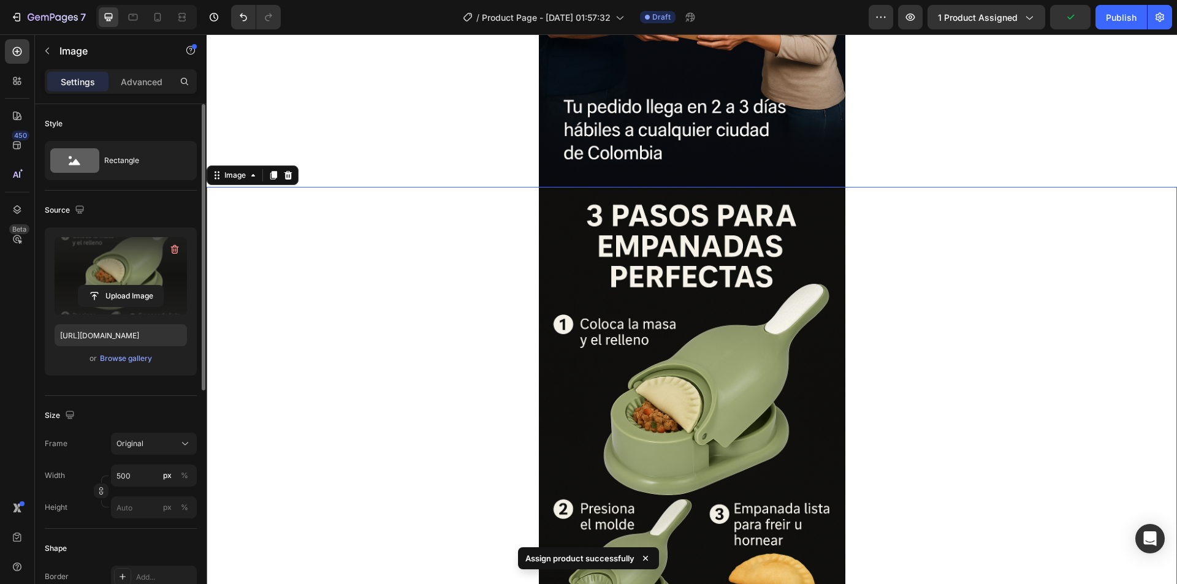
scroll to position [3557, 0]
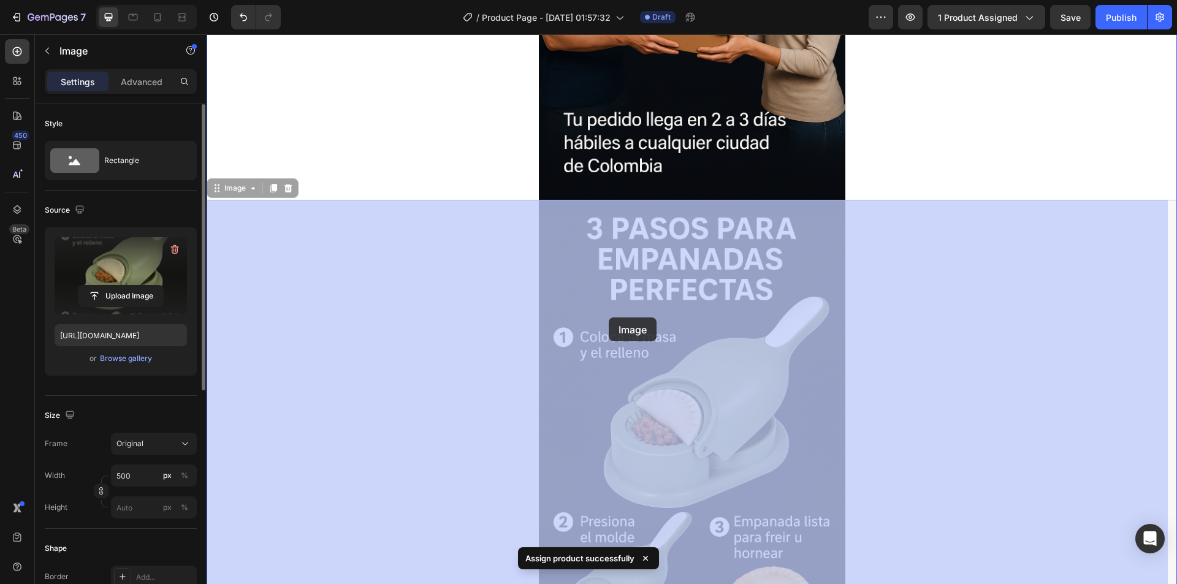
drag, startPoint x: 648, startPoint y: 337, endPoint x: 609, endPoint y: 318, distance: 43.6
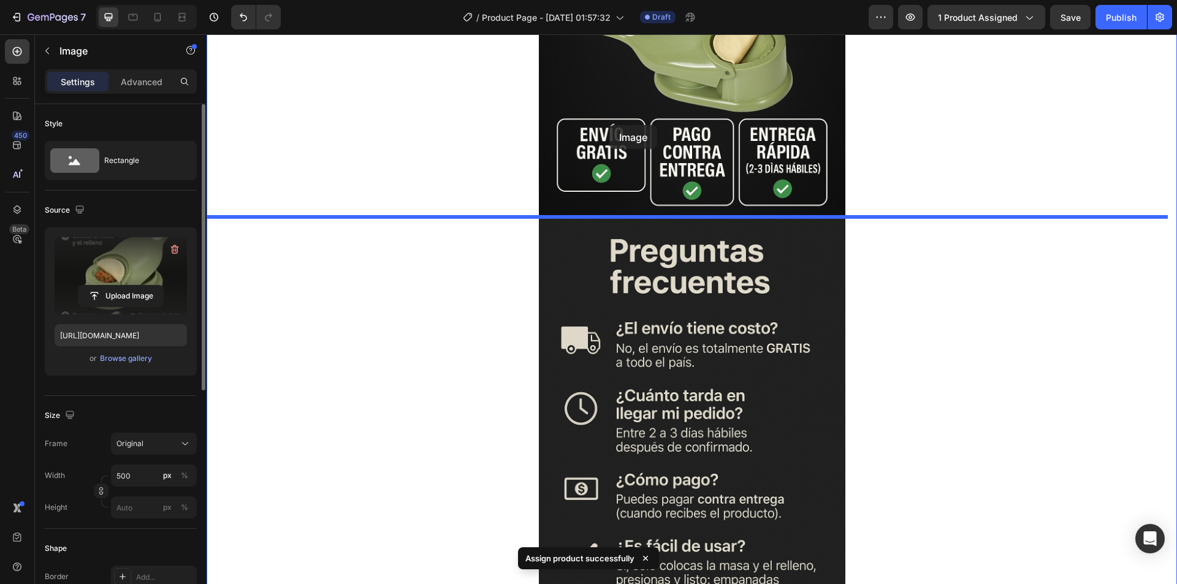
drag, startPoint x: 626, startPoint y: 325, endPoint x: 612, endPoint y: 135, distance: 191.2
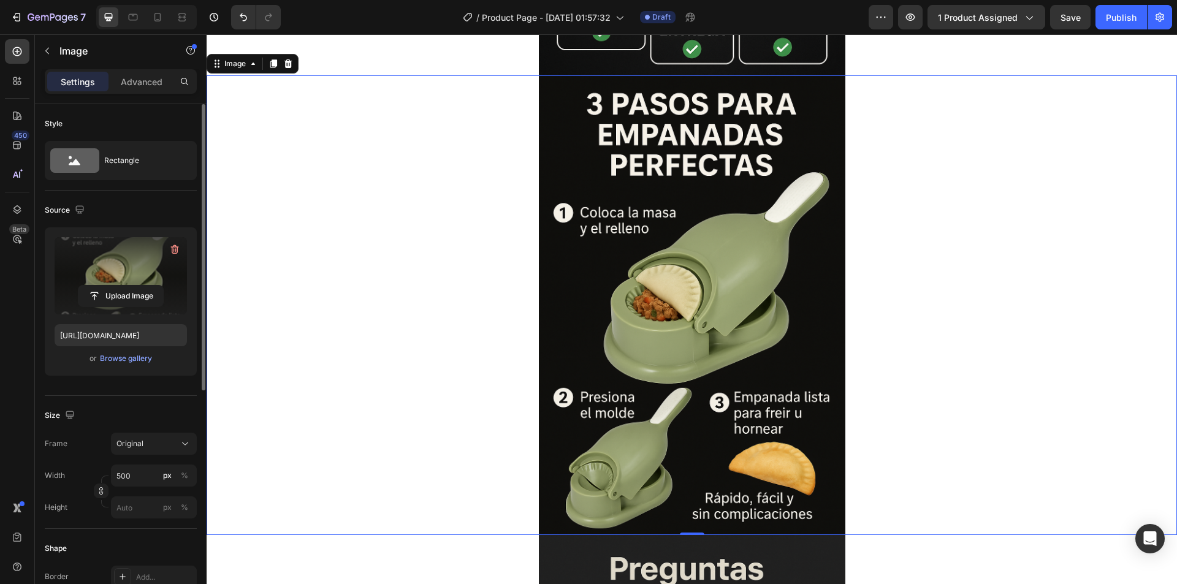
scroll to position [2725, 0]
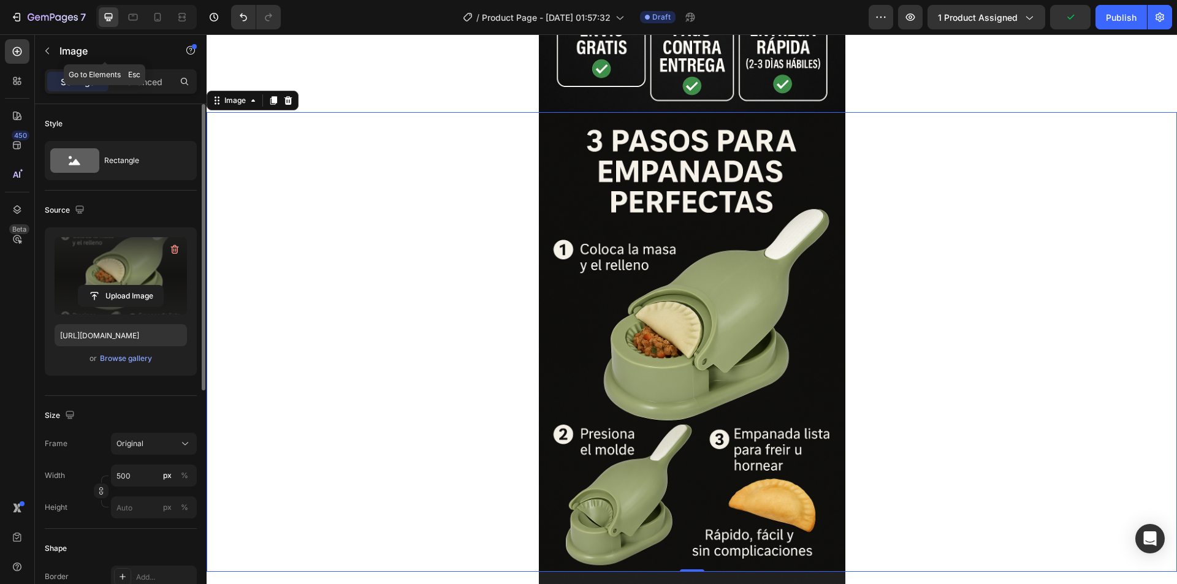
click at [53, 42] on button "button" at bounding box center [47, 51] width 20 height 20
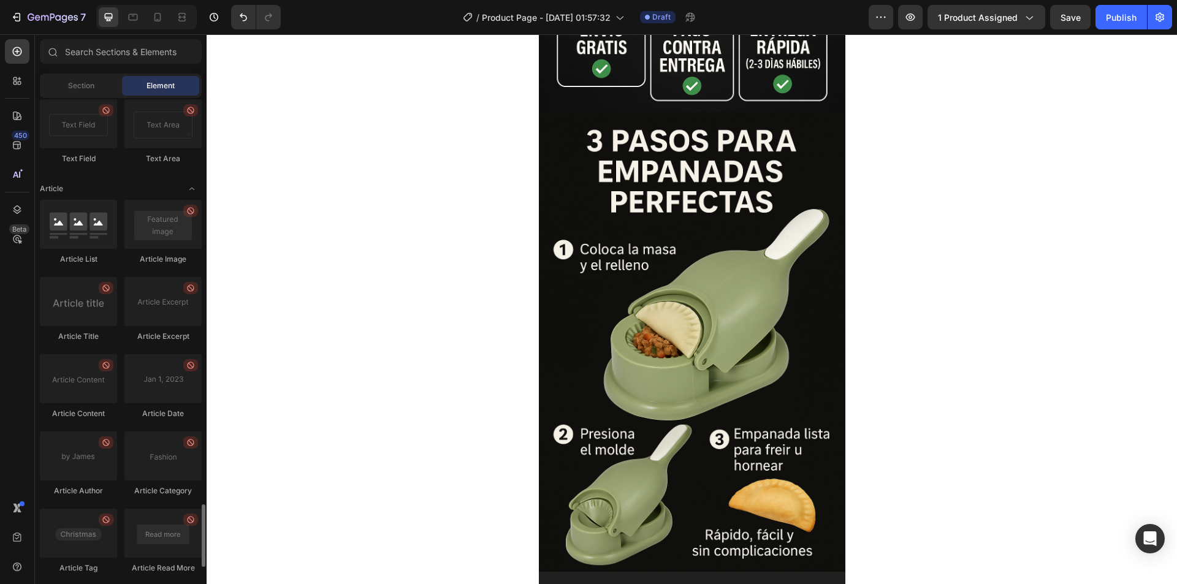
scroll to position [3230, 0]
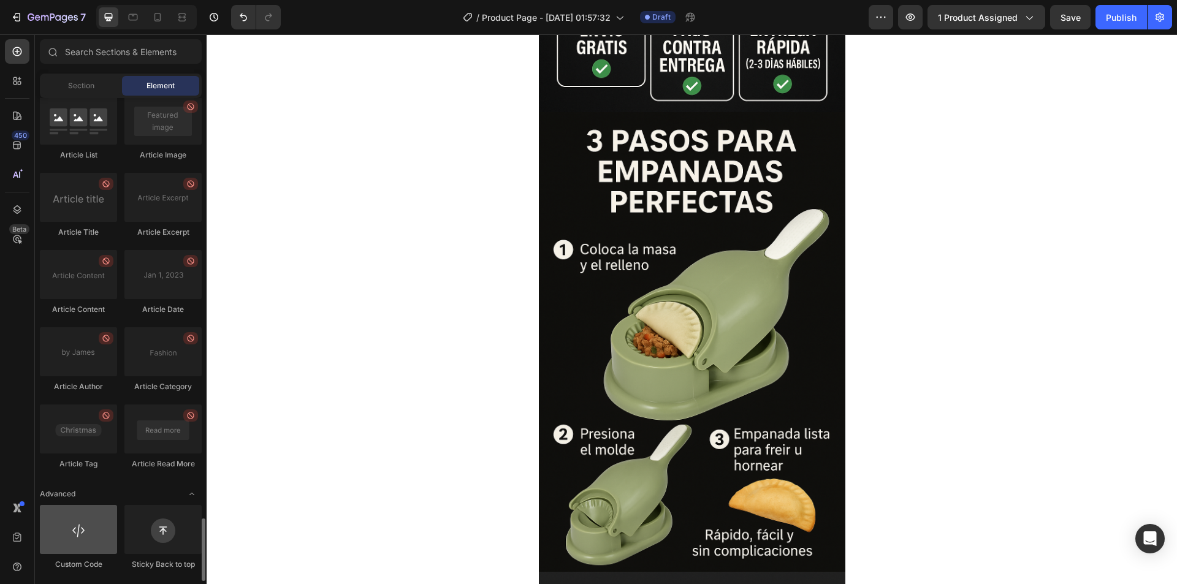
click at [85, 525] on div at bounding box center [78, 529] width 77 height 49
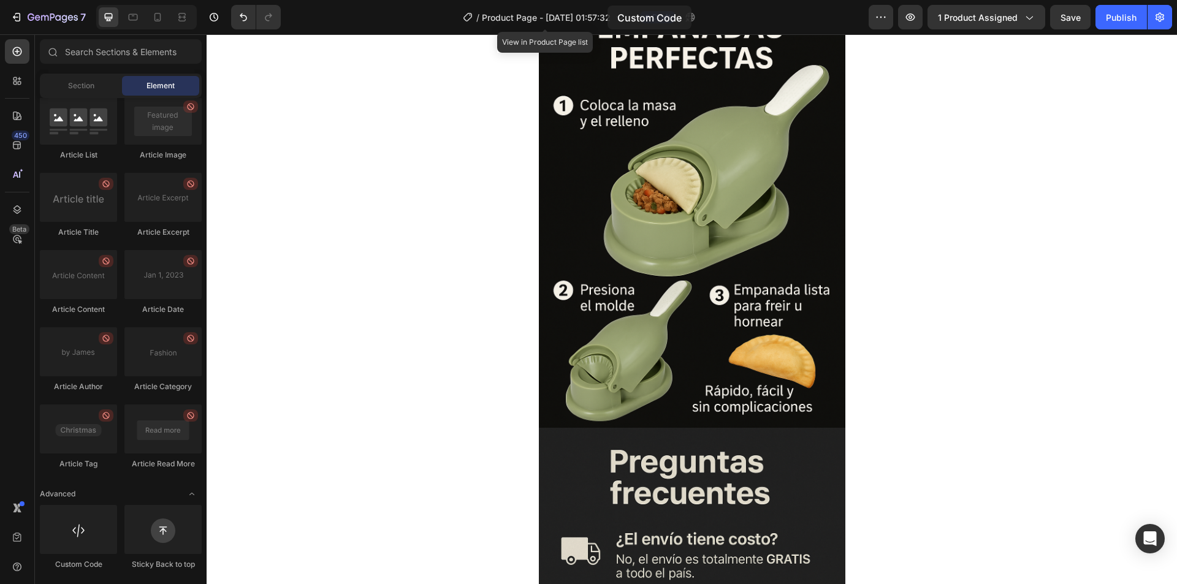
scroll to position [2820, 0]
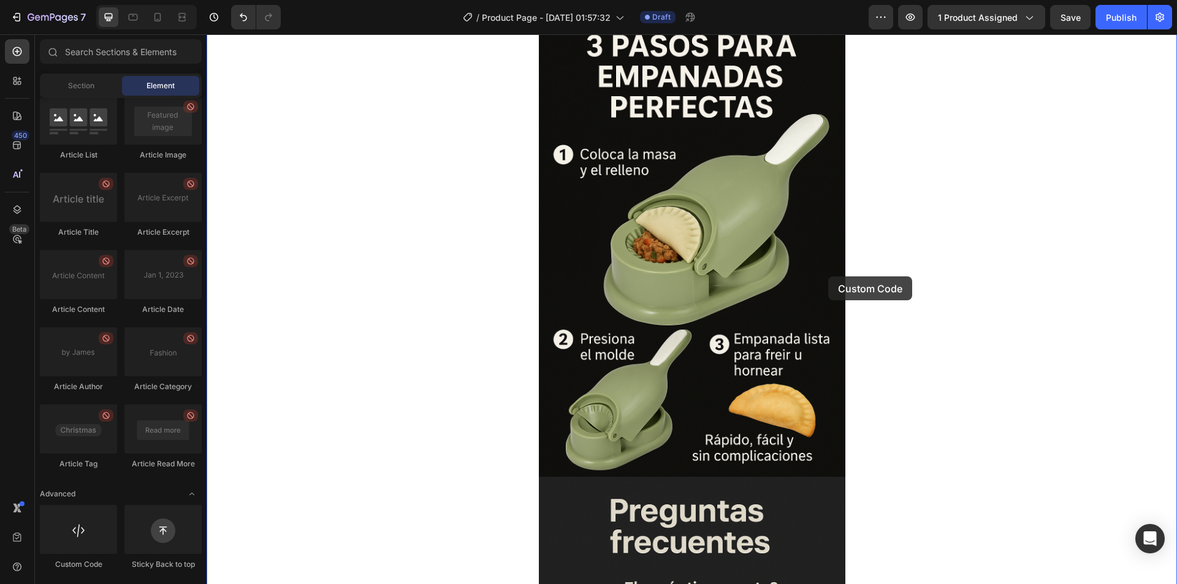
drag, startPoint x: 292, startPoint y: 559, endPoint x: 1138, endPoint y: 379, distance: 864.8
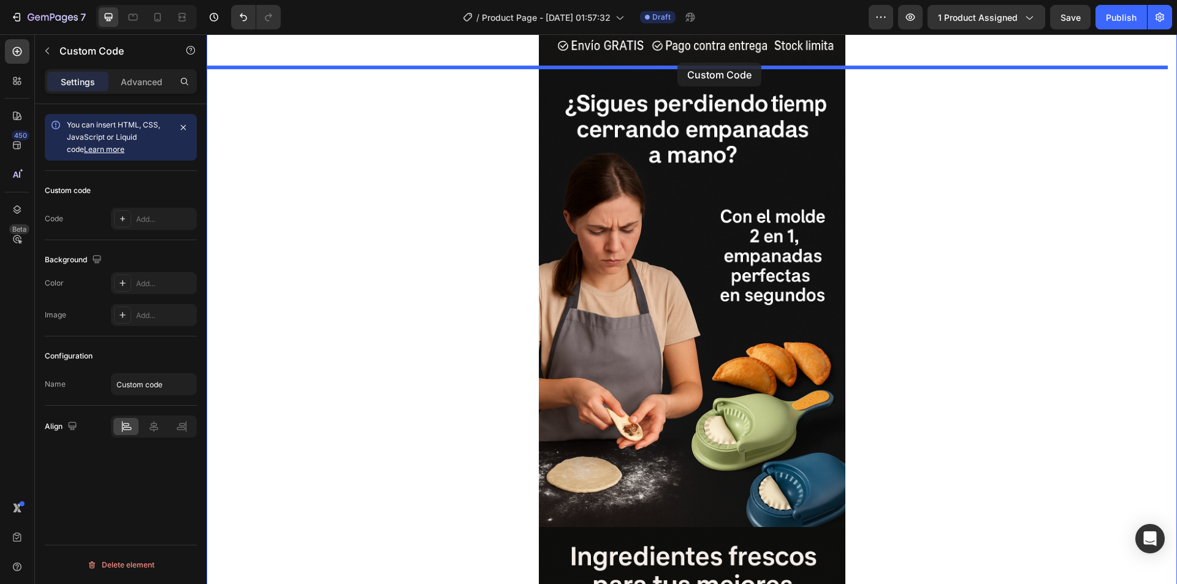
scroll to position [453, 0]
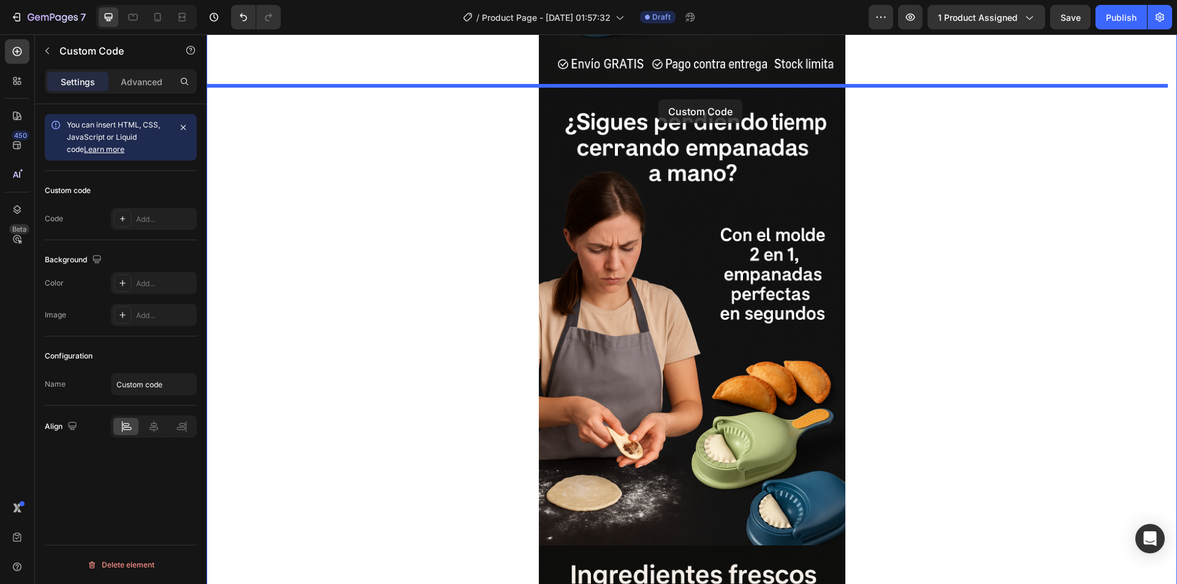
drag, startPoint x: 764, startPoint y: 485, endPoint x: 658, endPoint y: 99, distance: 400.1
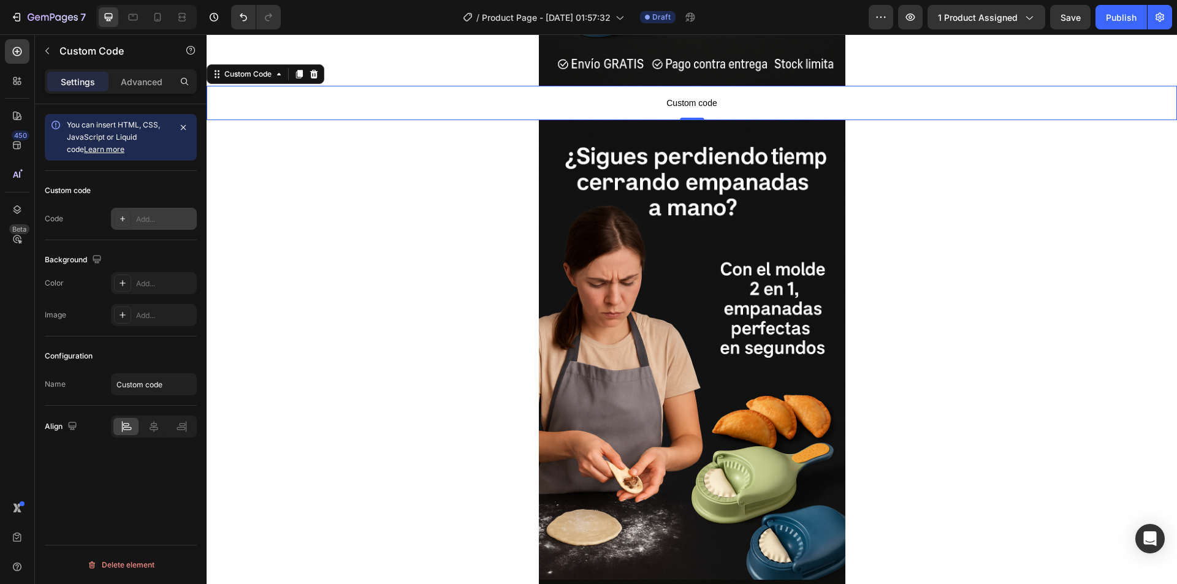
click at [126, 220] on icon at bounding box center [123, 219] width 10 height 10
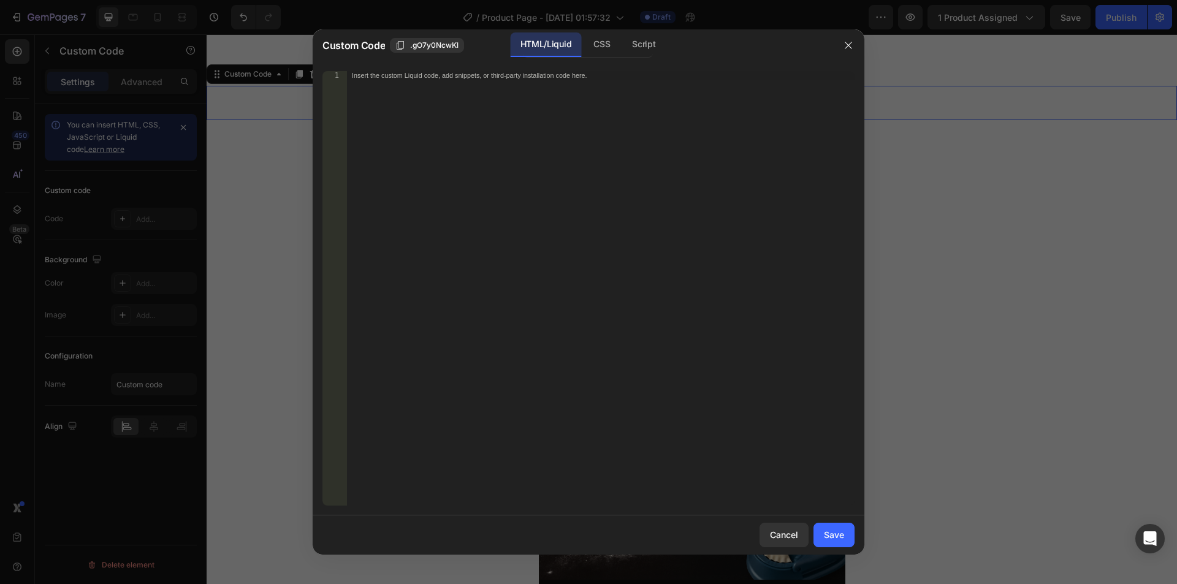
click at [411, 118] on div "Insert the custom Liquid code, add snippets, or third-party installation code h…" at bounding box center [601, 297] width 508 height 452
paste textarea "<div id="_rsi-cod-form-embed-custom-hook"></div>"
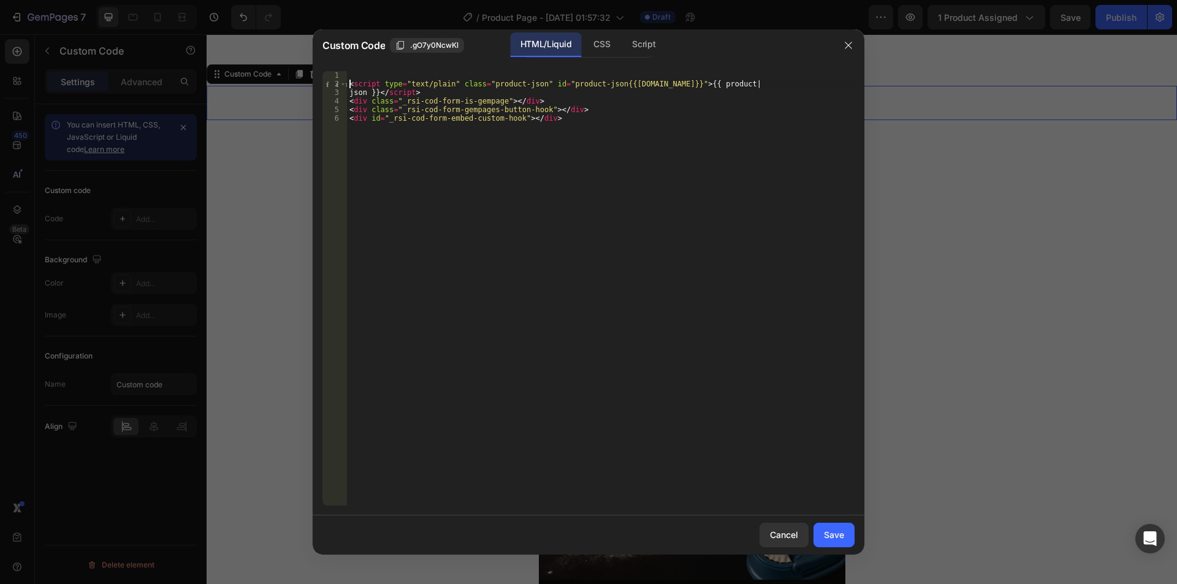
click at [348, 84] on div "< script type = "text/plain" class = "product-json" id = "product-json{{[DOMAIN…" at bounding box center [601, 297] width 508 height 452
type textarea "<script type="text/plain" class="product-json" id="product-json{{[DOMAIN_NAME]}…"
click at [839, 527] on button "Save" at bounding box center [833, 535] width 41 height 25
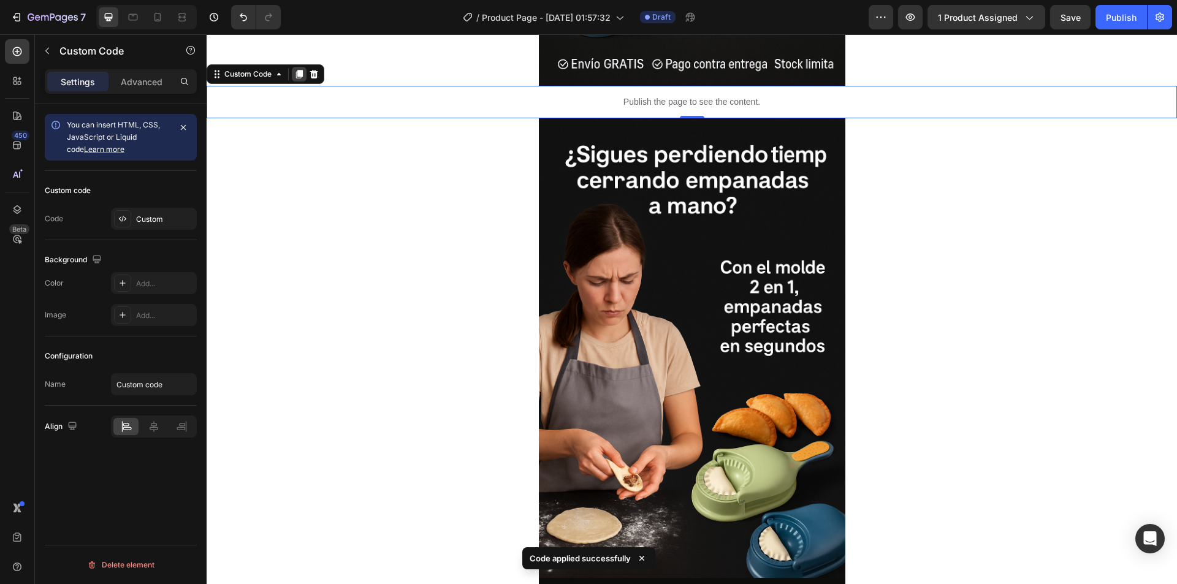
click at [295, 68] on div at bounding box center [299, 74] width 15 height 15
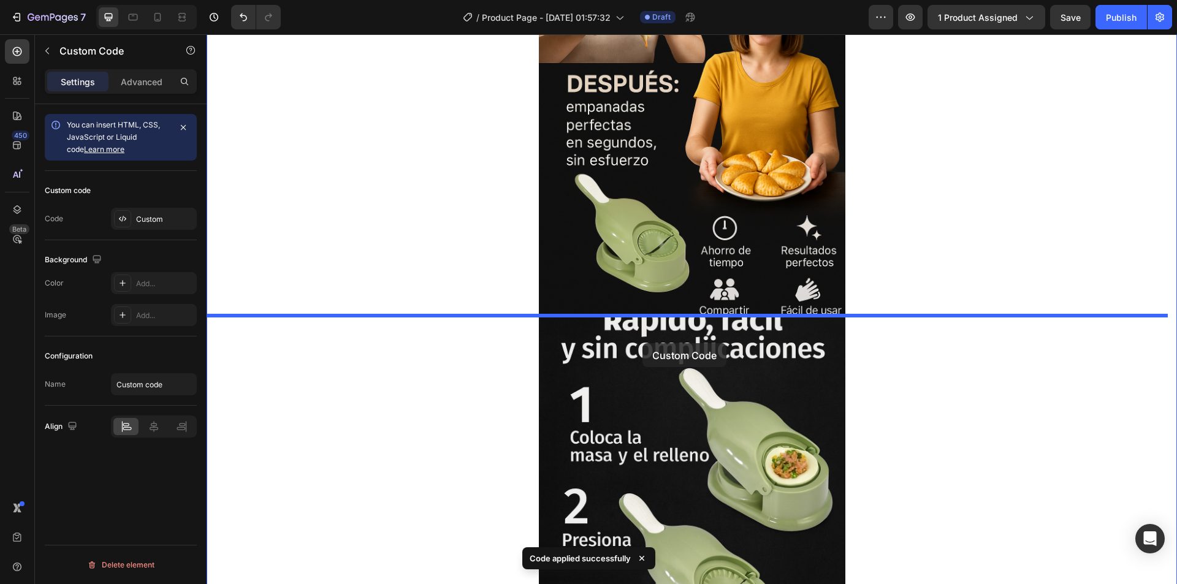
drag, startPoint x: 684, startPoint y: 135, endPoint x: 639, endPoint y: 314, distance: 183.9
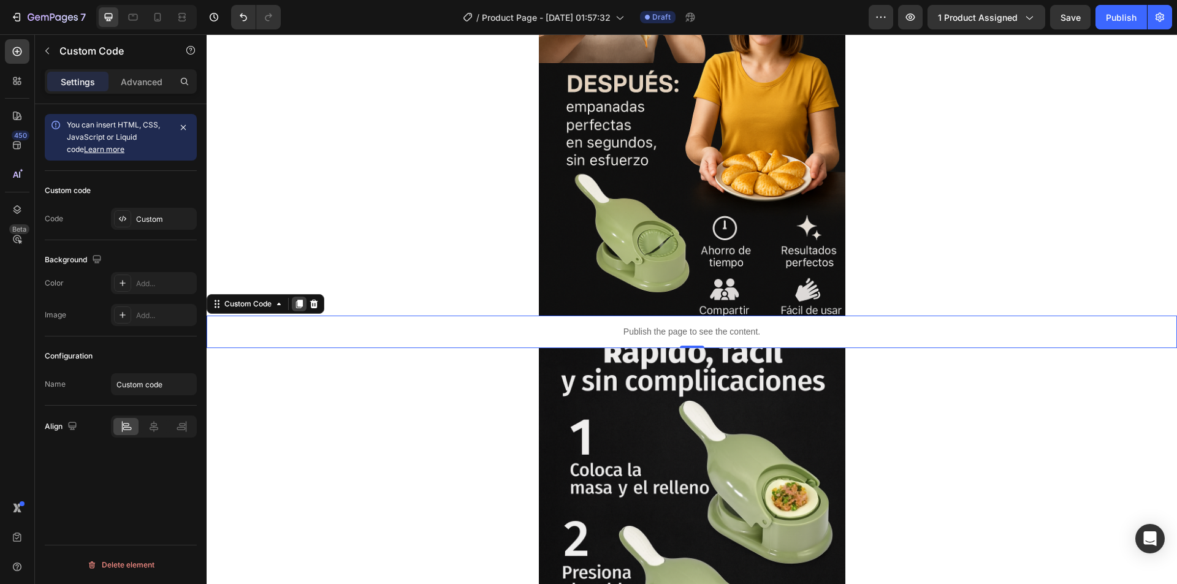
click at [302, 303] on icon at bounding box center [299, 304] width 7 height 9
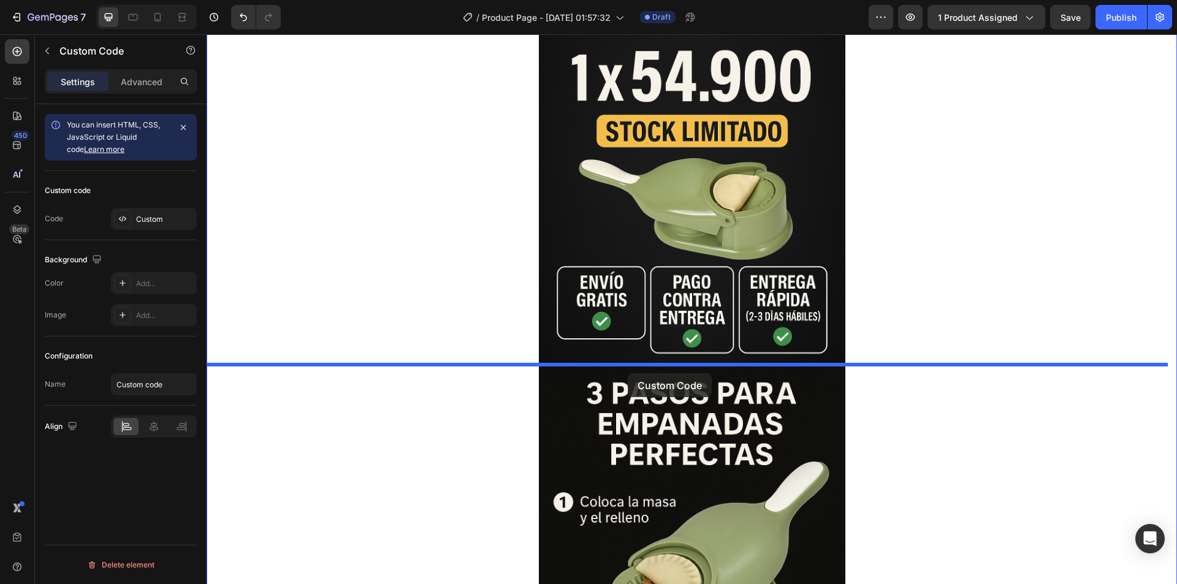
drag, startPoint x: 612, startPoint y: 359, endPoint x: 626, endPoint y: 370, distance: 18.3
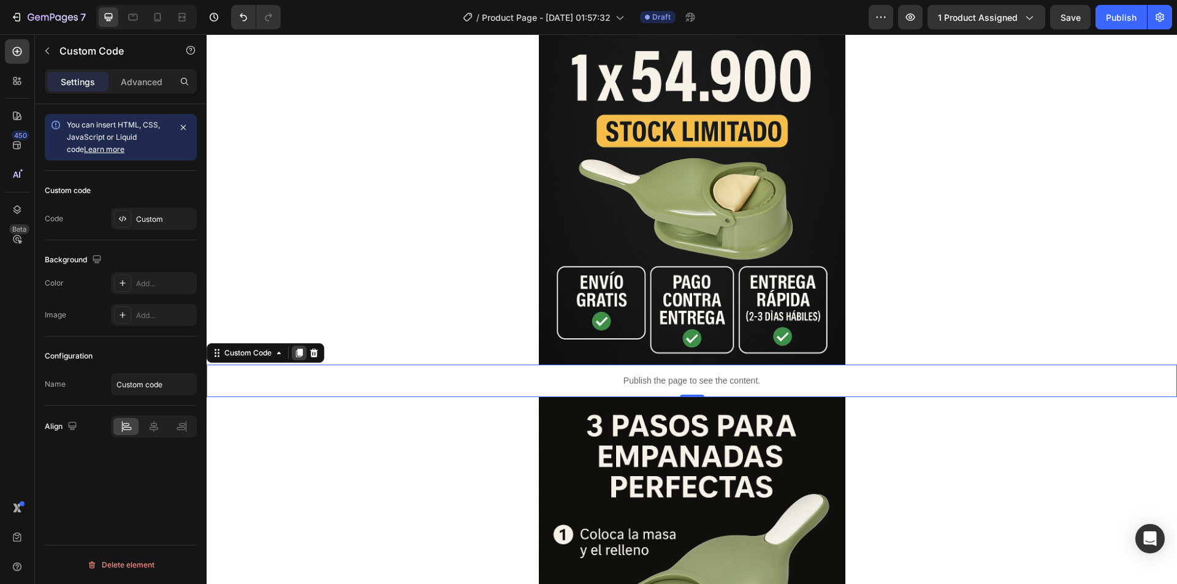
click at [295, 355] on icon at bounding box center [299, 353] width 10 height 10
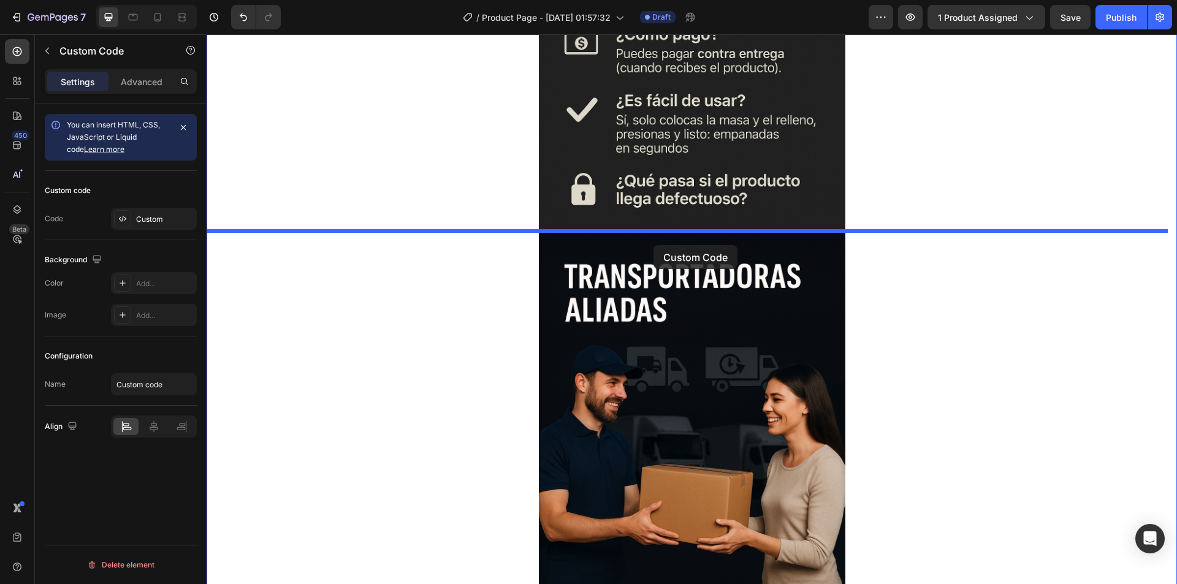
drag, startPoint x: 642, startPoint y: 409, endPoint x: 653, endPoint y: 244, distance: 165.3
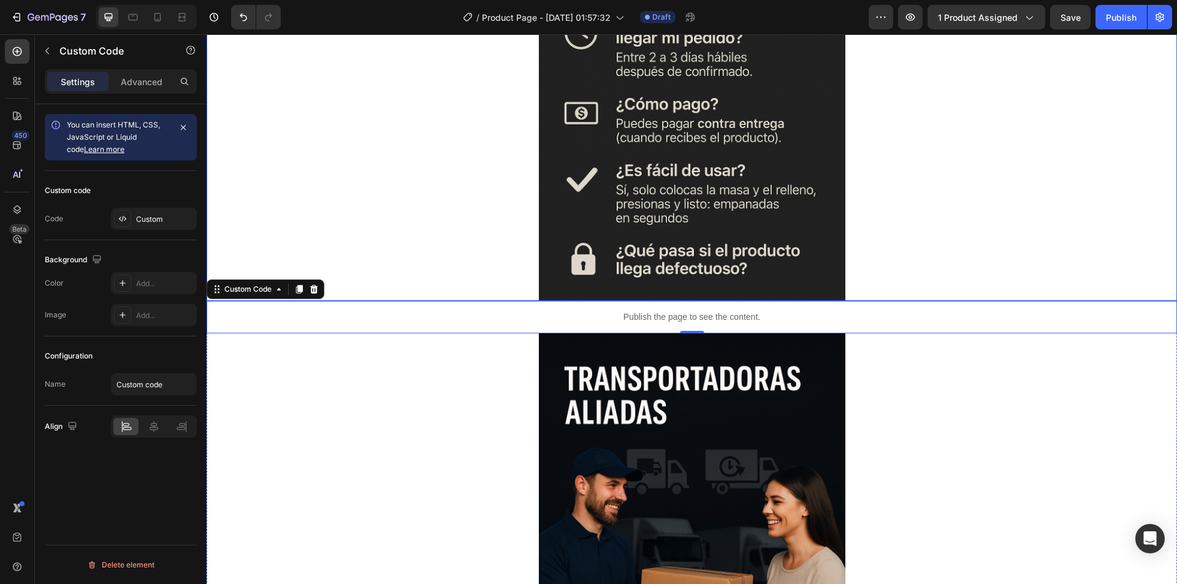
scroll to position [3439, 0]
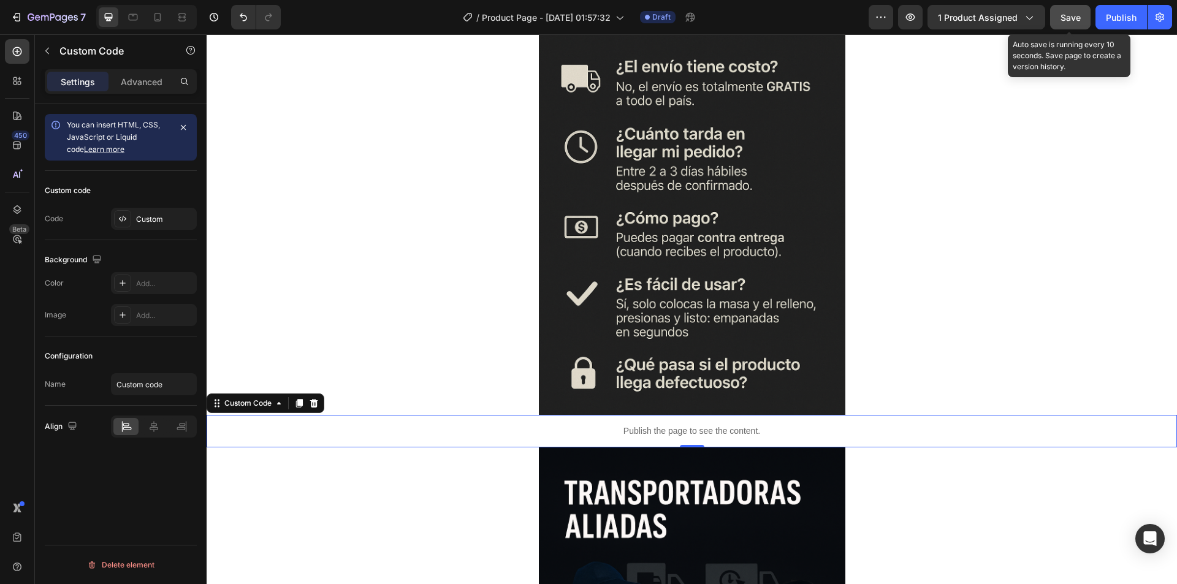
click at [1077, 15] on span "Save" at bounding box center [1070, 17] width 20 height 10
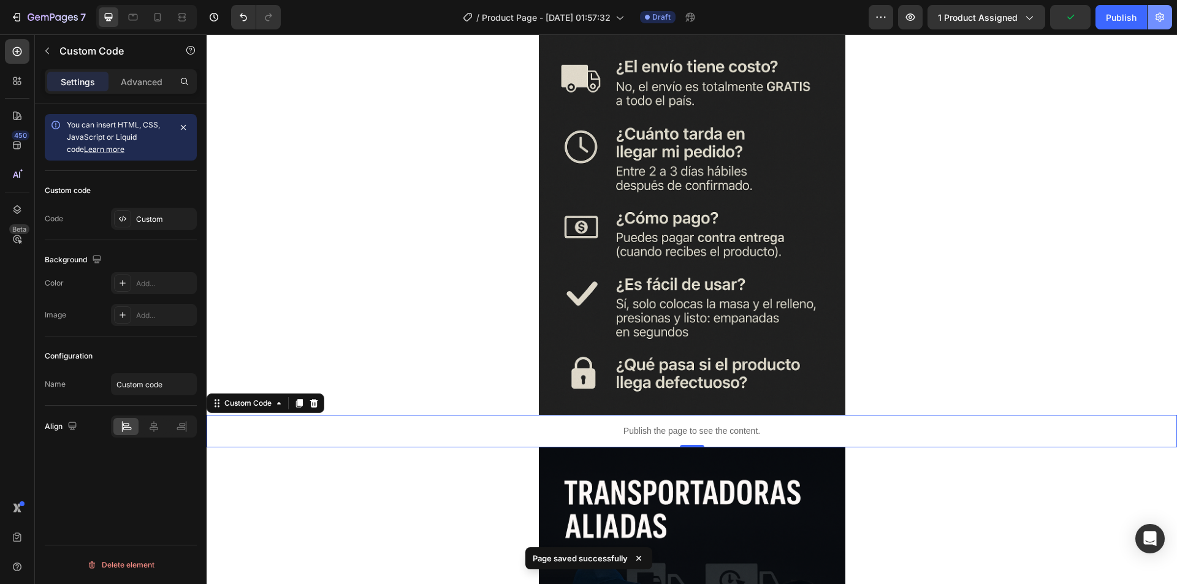
click at [1161, 17] on icon "button" at bounding box center [1160, 17] width 3 height 3
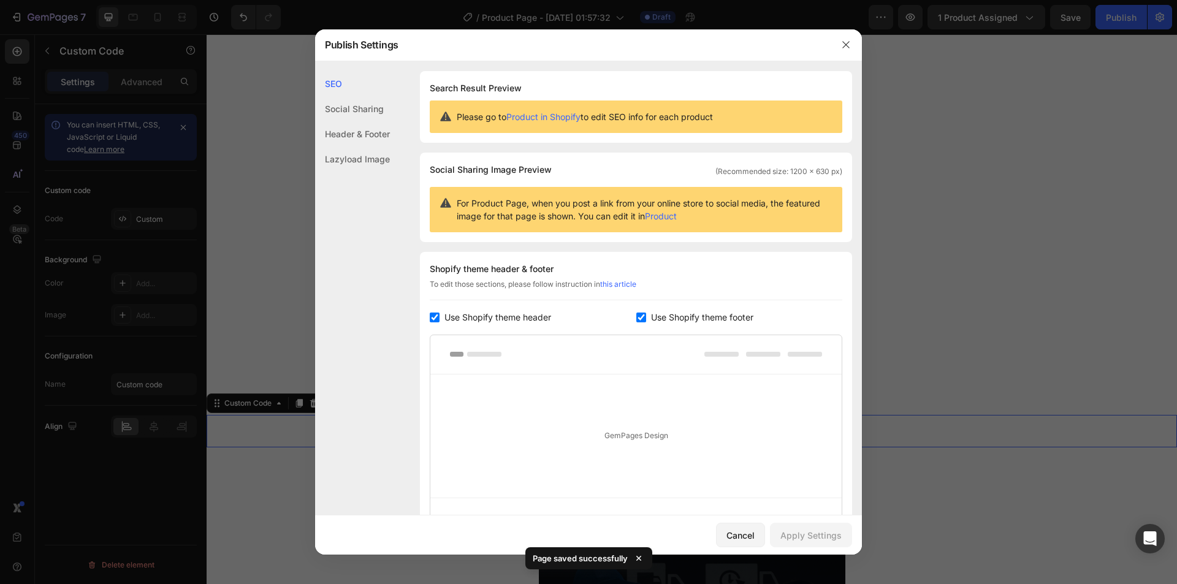
click at [490, 321] on span "Use Shopify theme header" at bounding box center [497, 317] width 107 height 15
checkbox input "false"
click at [636, 316] on input "checkbox" at bounding box center [641, 318] width 10 height 10
checkbox input "false"
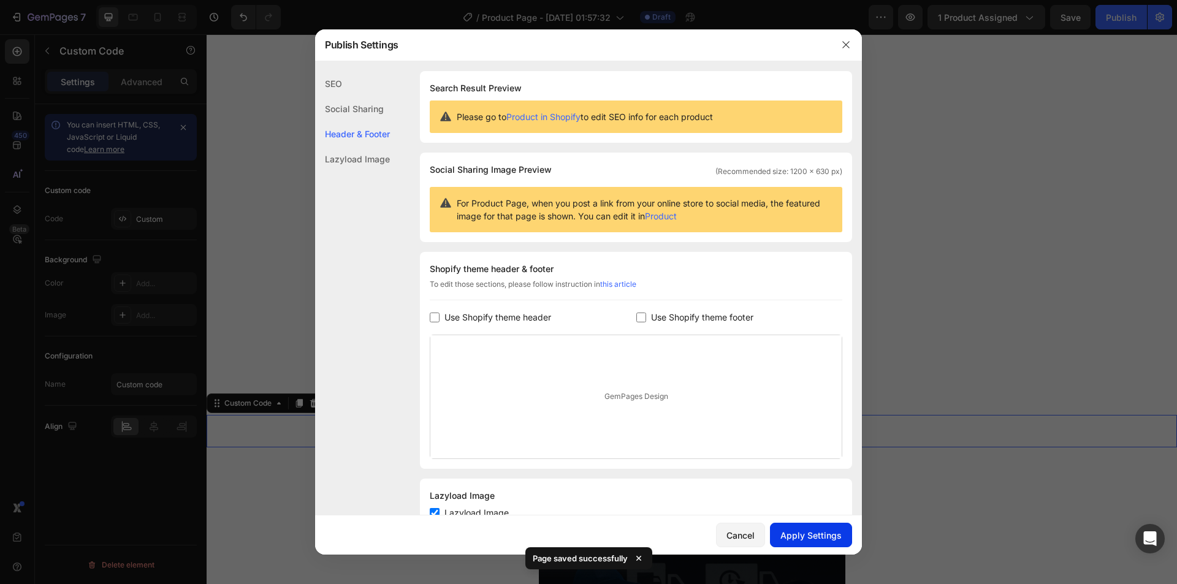
click at [811, 540] on div "Apply Settings" at bounding box center [810, 535] width 61 height 13
click at [845, 44] on icon "button" at bounding box center [845, 44] width 7 height 7
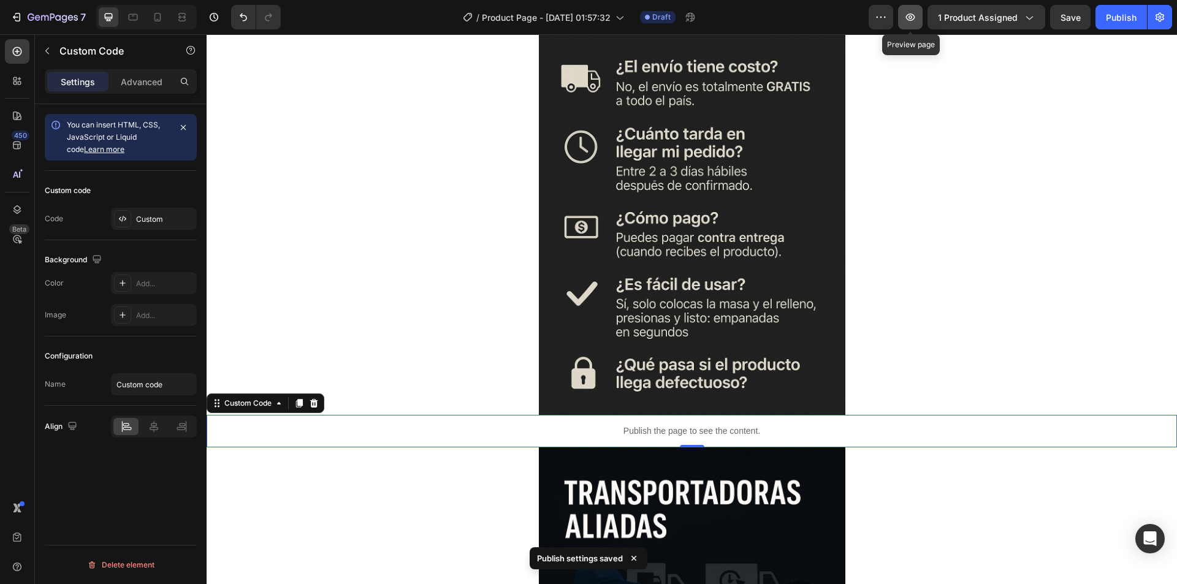
click at [905, 14] on icon "button" at bounding box center [910, 17] width 12 height 12
click at [1156, 15] on icon "button" at bounding box center [1159, 17] width 9 height 9
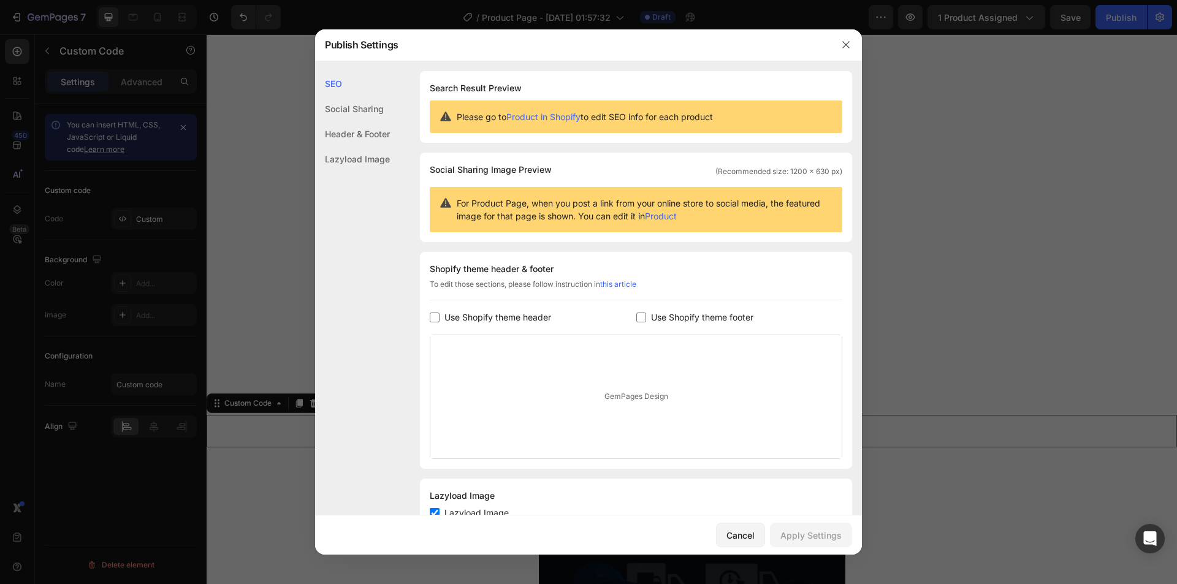
drag, startPoint x: 1154, startPoint y: 15, endPoint x: 1140, endPoint y: 17, distance: 14.9
click at [1154, 15] on div at bounding box center [588, 292] width 1177 height 584
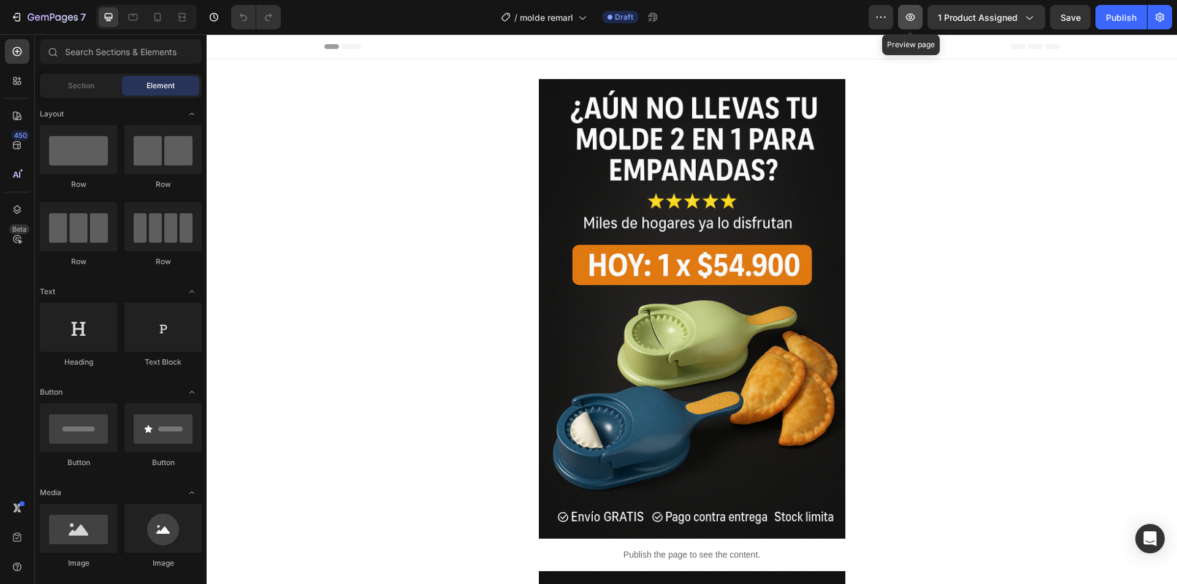
click at [903, 23] on button "button" at bounding box center [910, 17] width 25 height 25
click at [916, 20] on icon "button" at bounding box center [910, 17] width 12 height 12
click at [914, 20] on icon "button" at bounding box center [910, 16] width 9 height 7
click at [886, 23] on icon "button" at bounding box center [881, 17] width 12 height 12
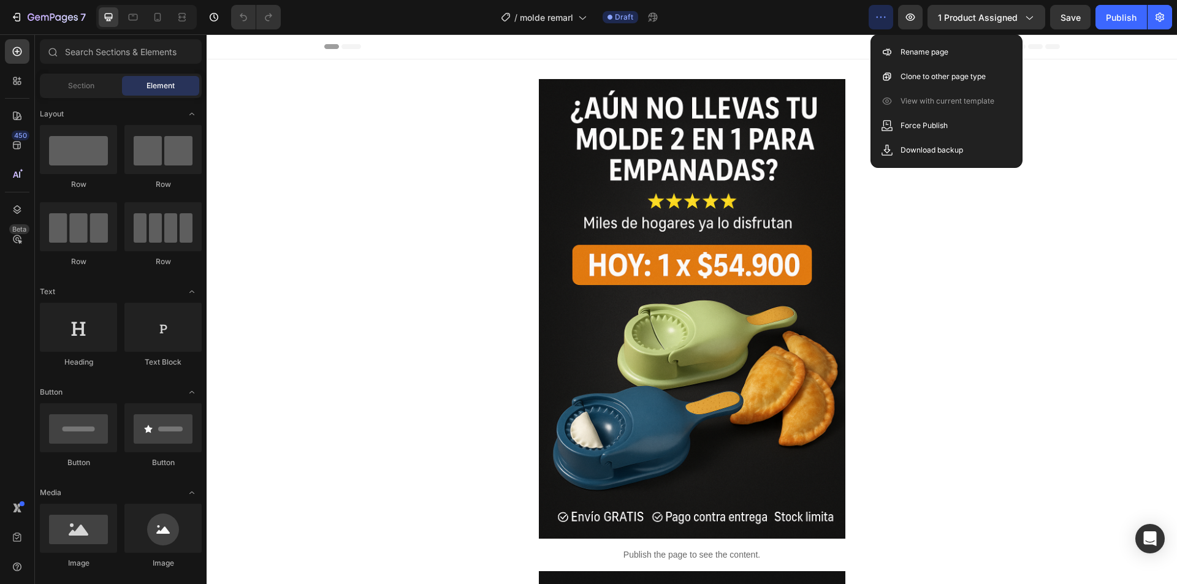
click at [879, 20] on icon "button" at bounding box center [881, 17] width 12 height 12
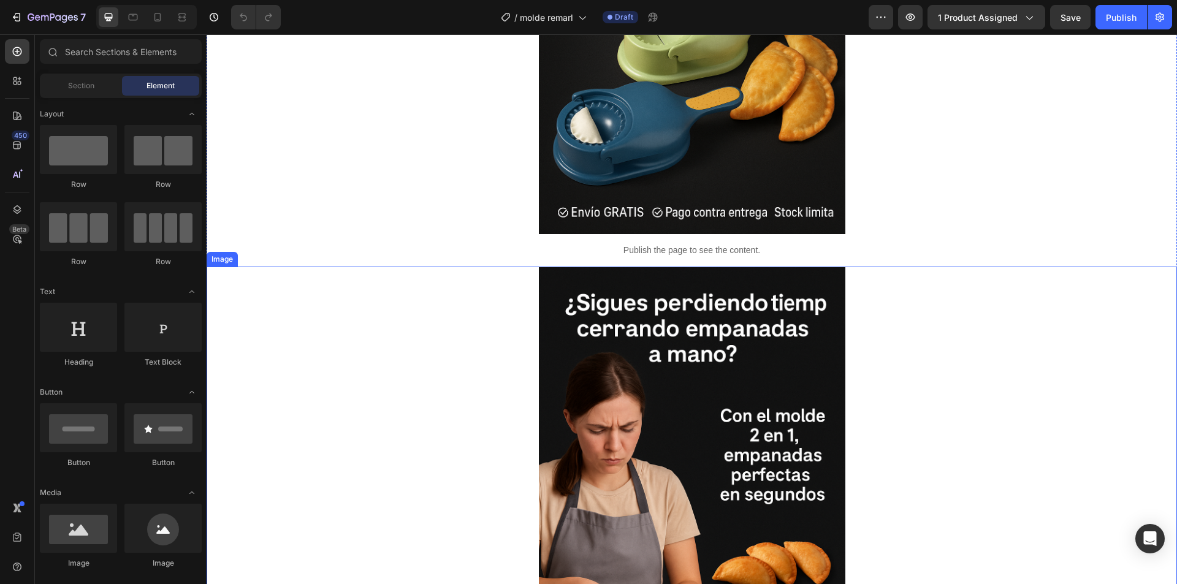
scroll to position [306, 0]
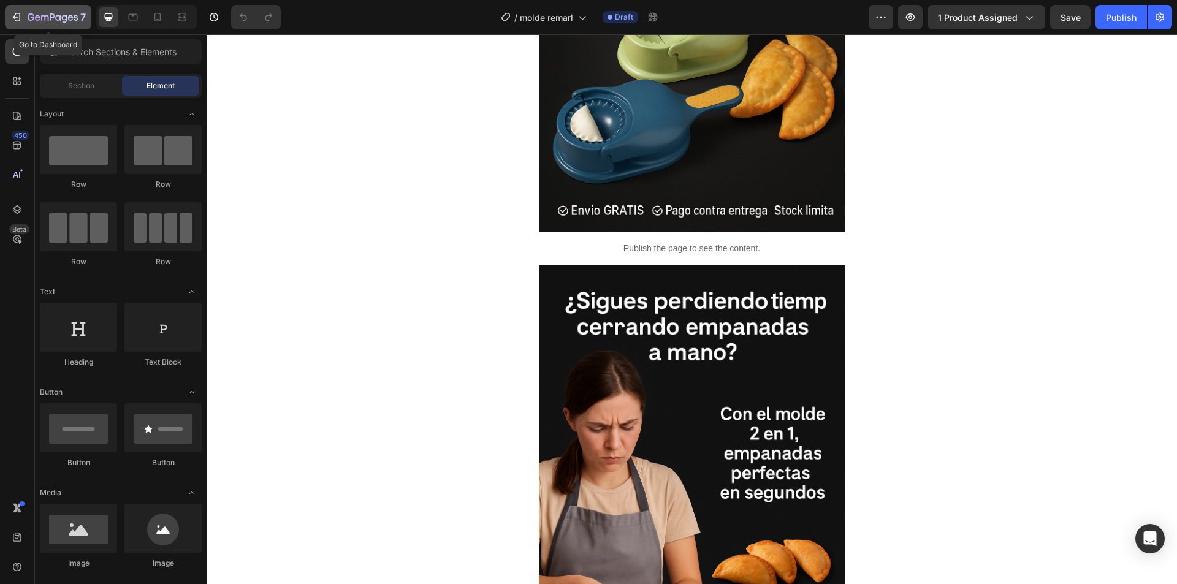
click at [22, 6] on button "7" at bounding box center [48, 17] width 86 height 25
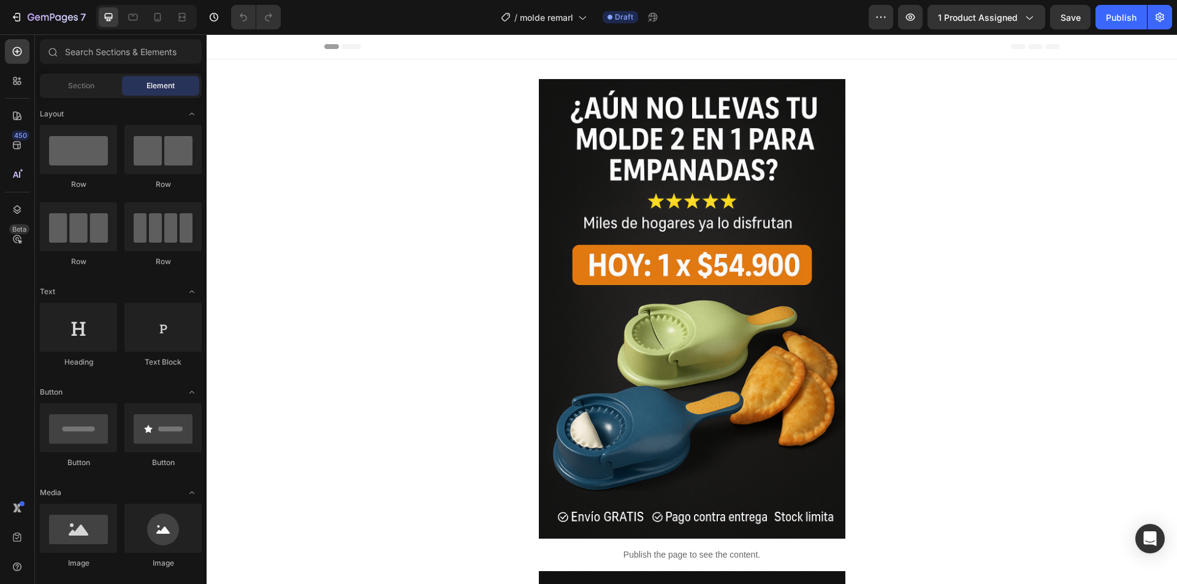
click at [1036, 32] on div "7 Version history / molde remarl Draft Preview 1 product assigned Save Publish" at bounding box center [588, 17] width 1177 height 35
click at [1026, 23] on div "1 product assigned" at bounding box center [986, 17] width 97 height 13
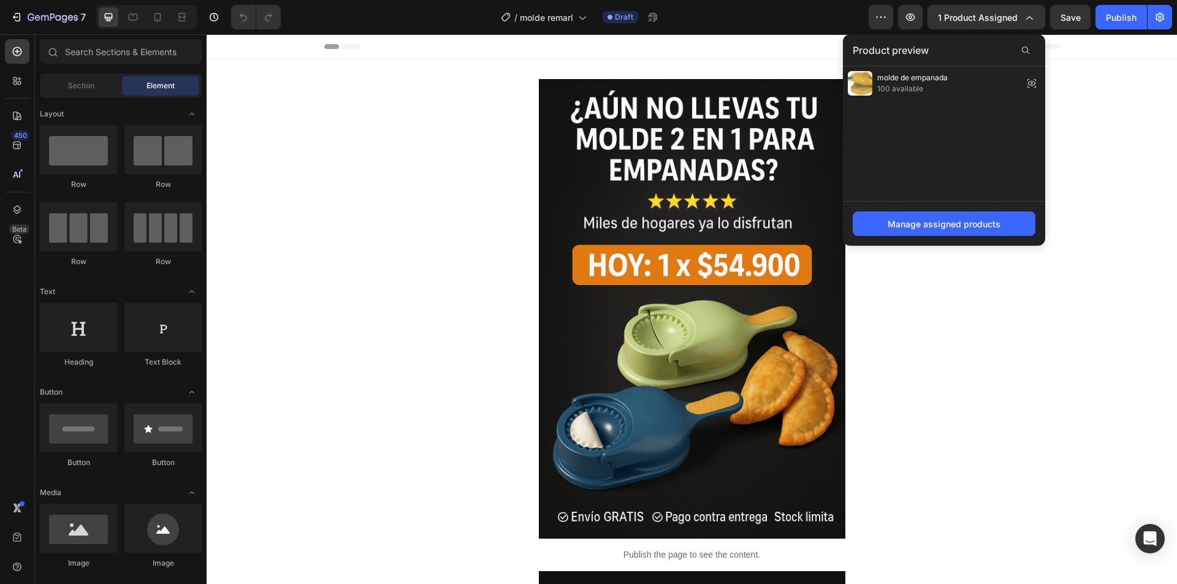
click at [1104, 44] on div "Header" at bounding box center [692, 46] width 970 height 25
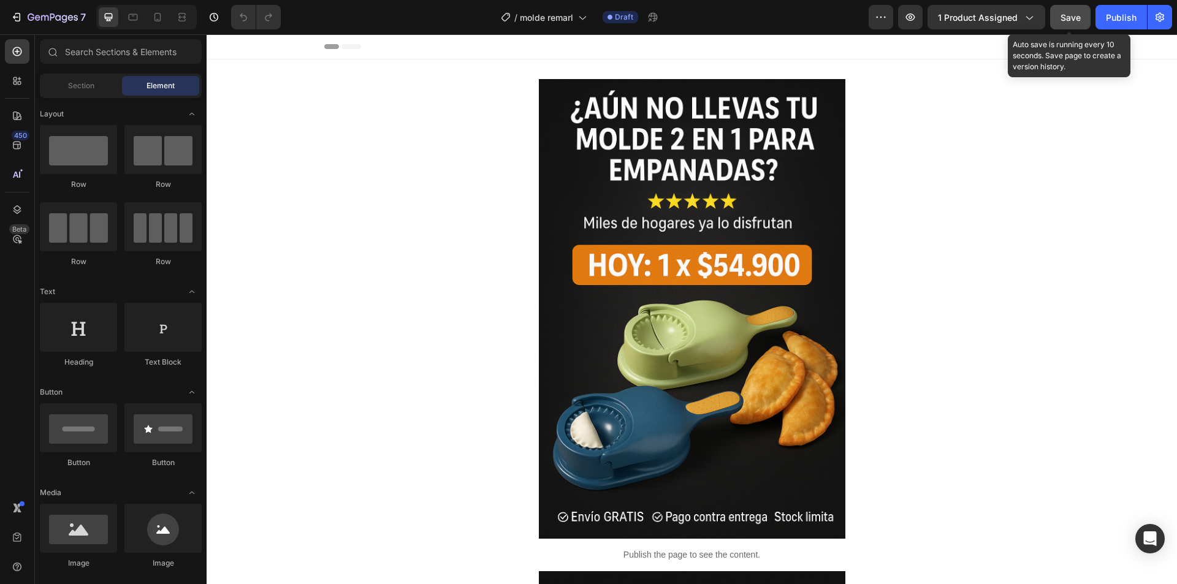
click at [1070, 25] on button "Save" at bounding box center [1070, 17] width 40 height 25
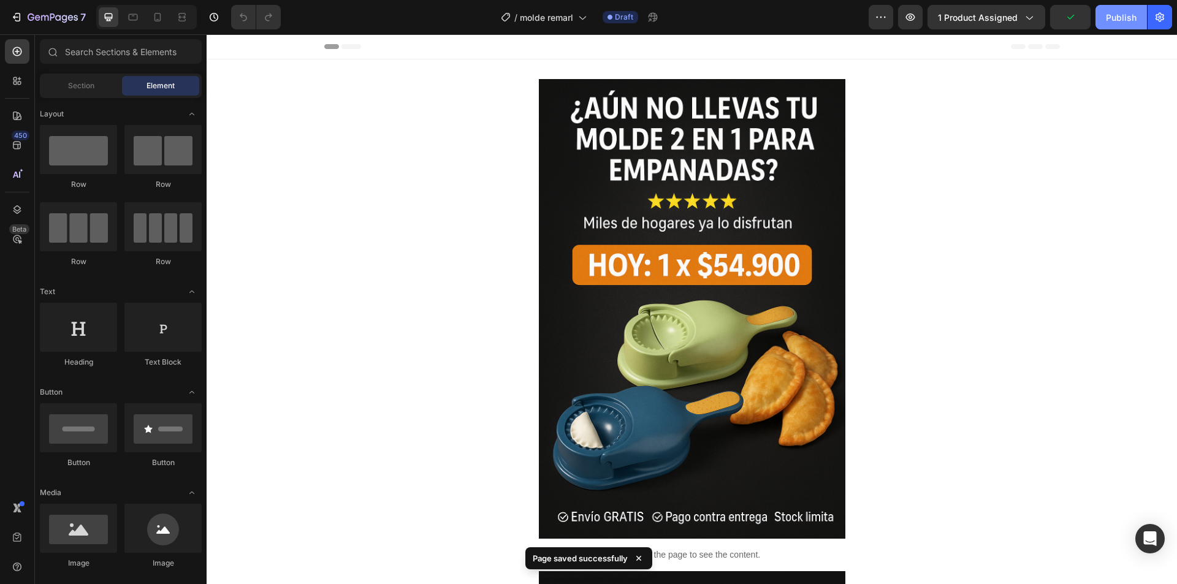
click at [1123, 22] on div "Publish" at bounding box center [1121, 17] width 31 height 13
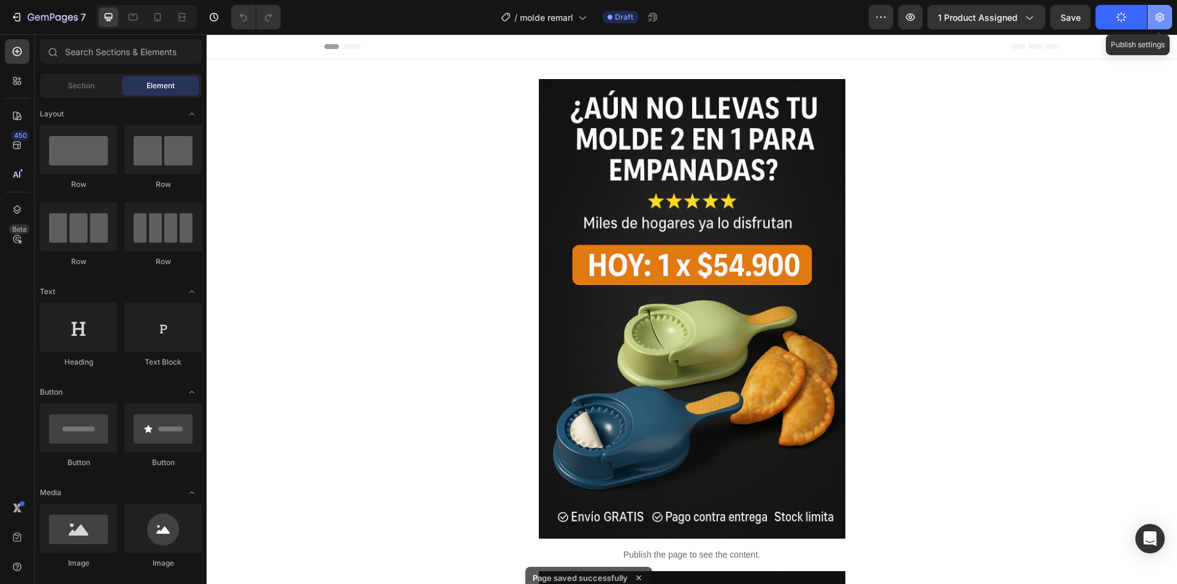
click at [1163, 21] on icon "button" at bounding box center [1160, 17] width 12 height 12
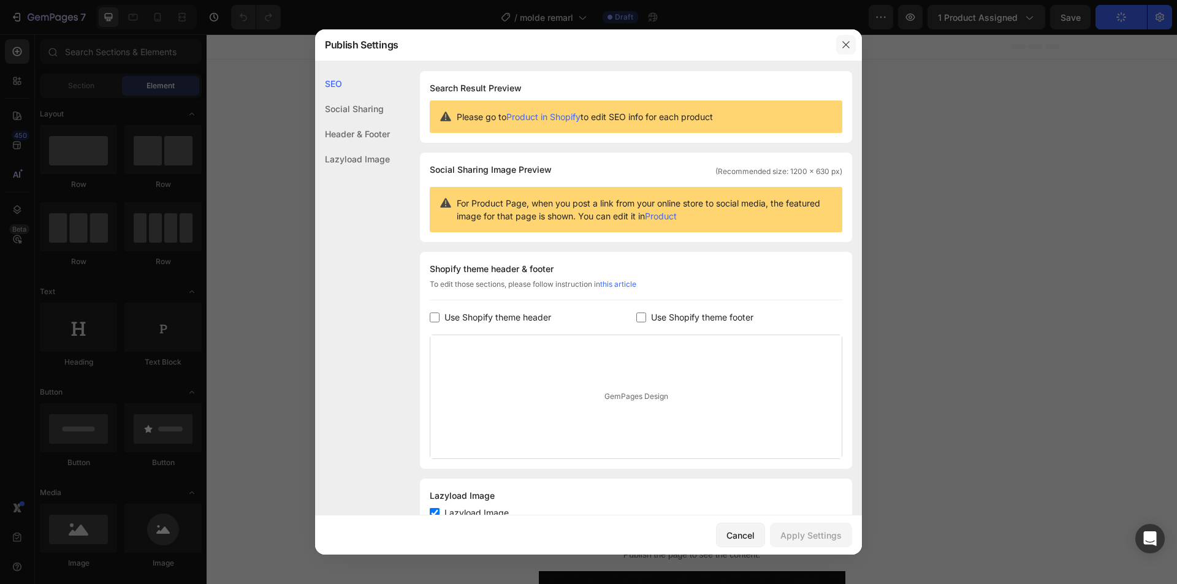
drag, startPoint x: 850, startPoint y: 37, endPoint x: 644, endPoint y: 3, distance: 209.3
click at [850, 37] on button "button" at bounding box center [846, 45] width 20 height 20
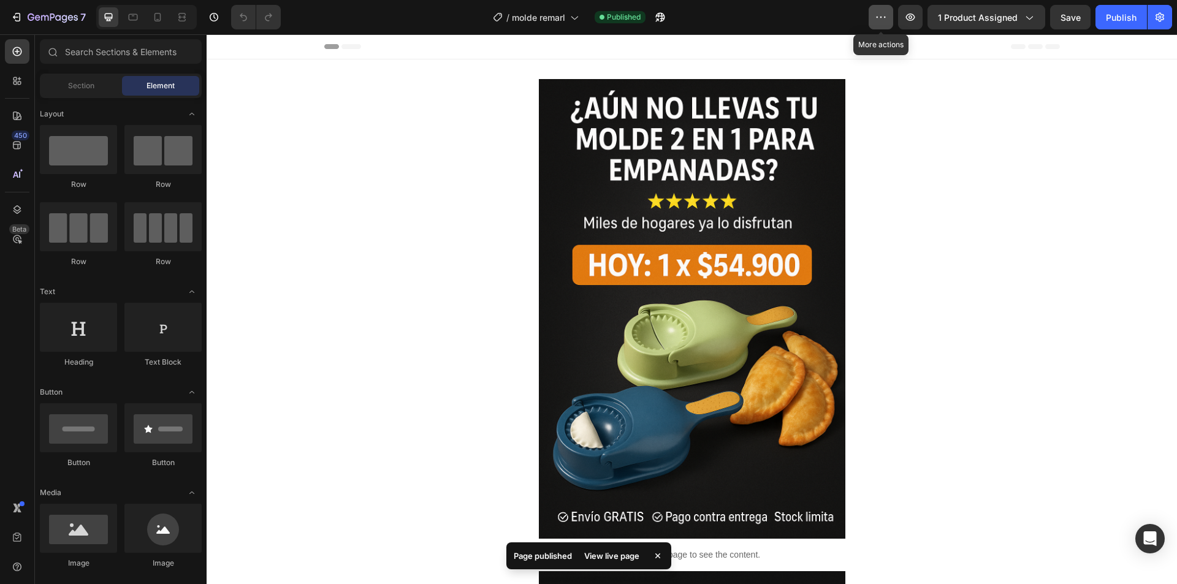
click at [887, 18] on icon "button" at bounding box center [881, 17] width 12 height 12
click at [902, 15] on button "button" at bounding box center [910, 17] width 25 height 25
